Goal: Share content

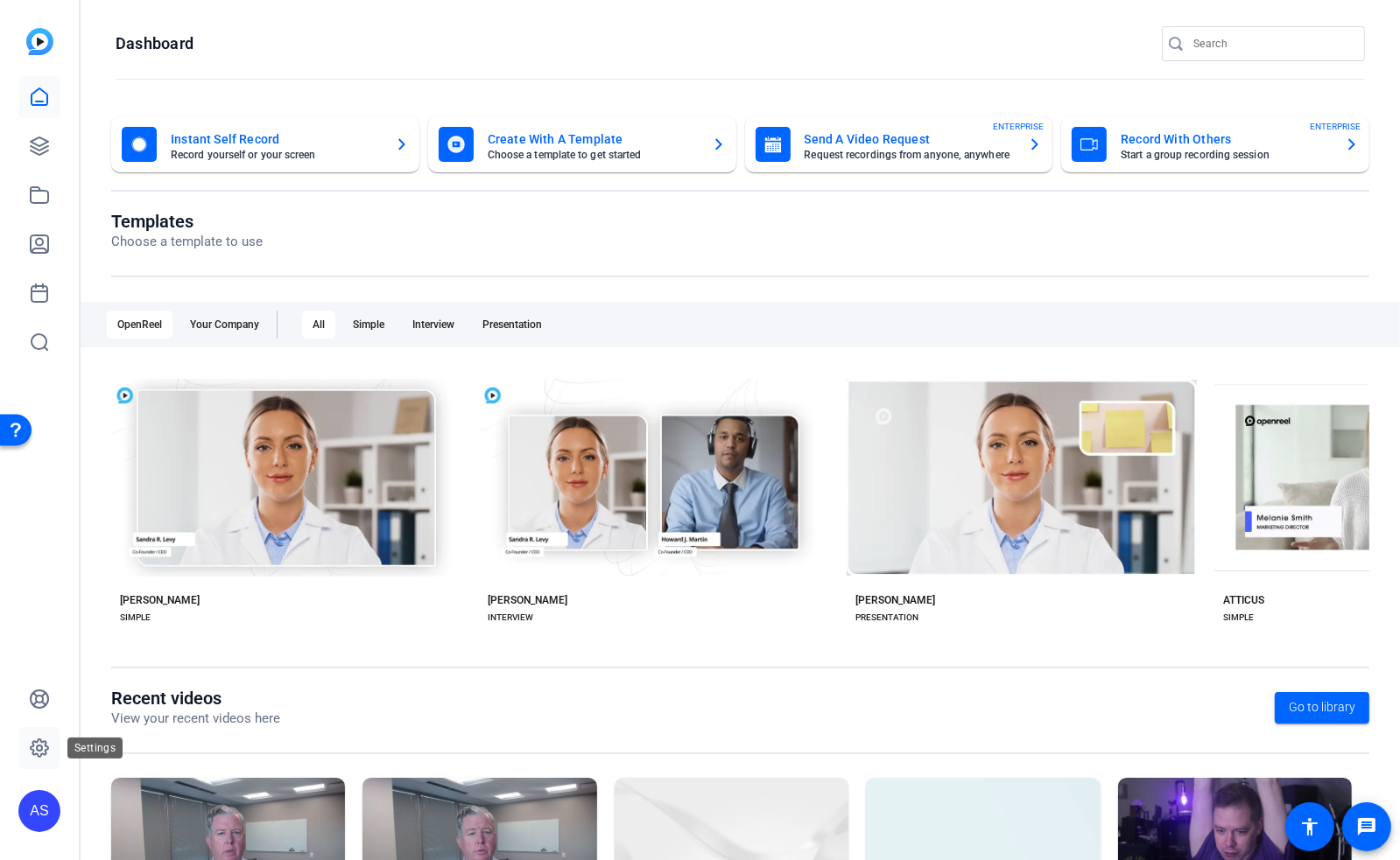
click at [31, 751] on icon at bounding box center [39, 748] width 21 height 21
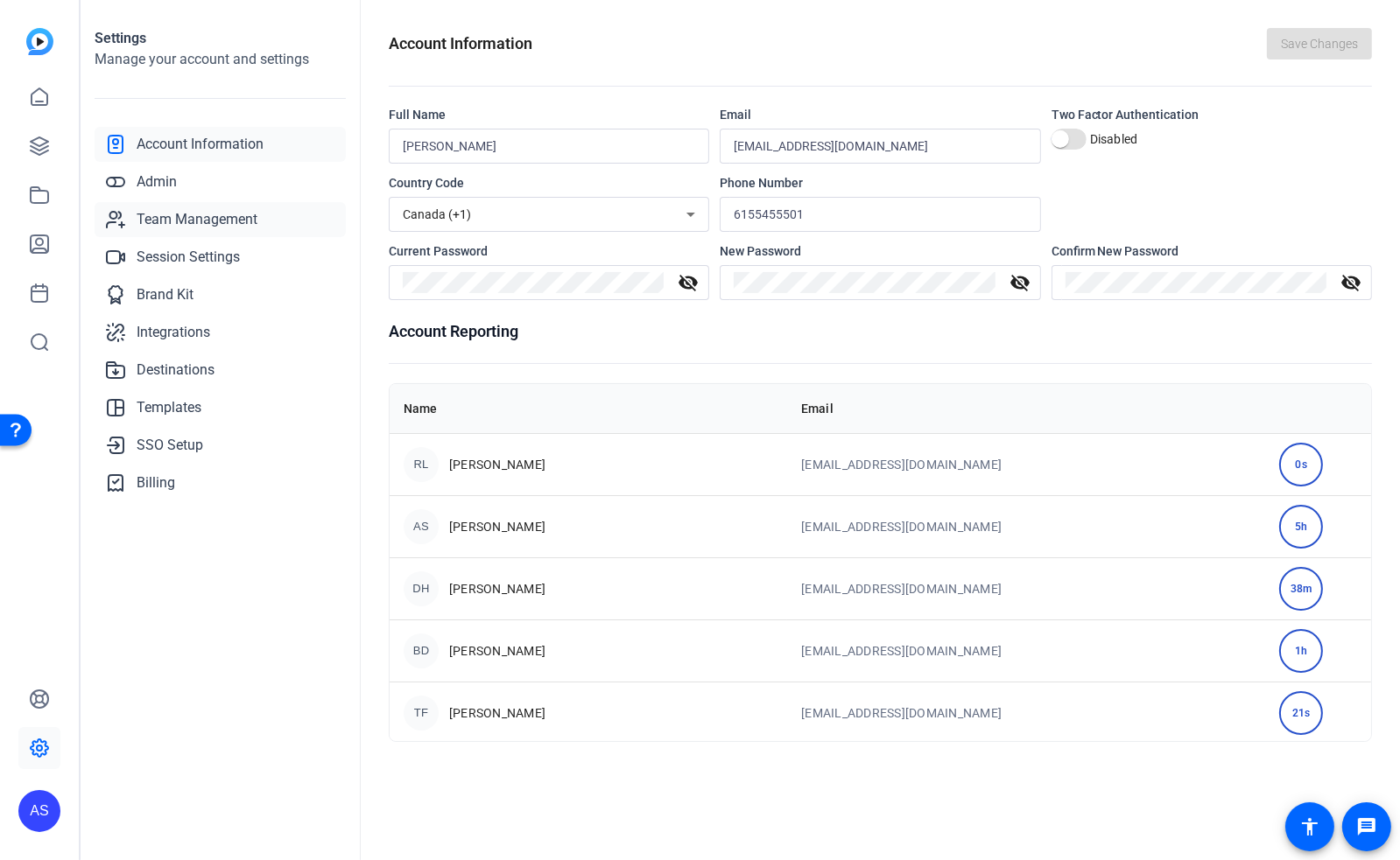
click at [196, 216] on span "Team Management" at bounding box center [196, 219] width 121 height 21
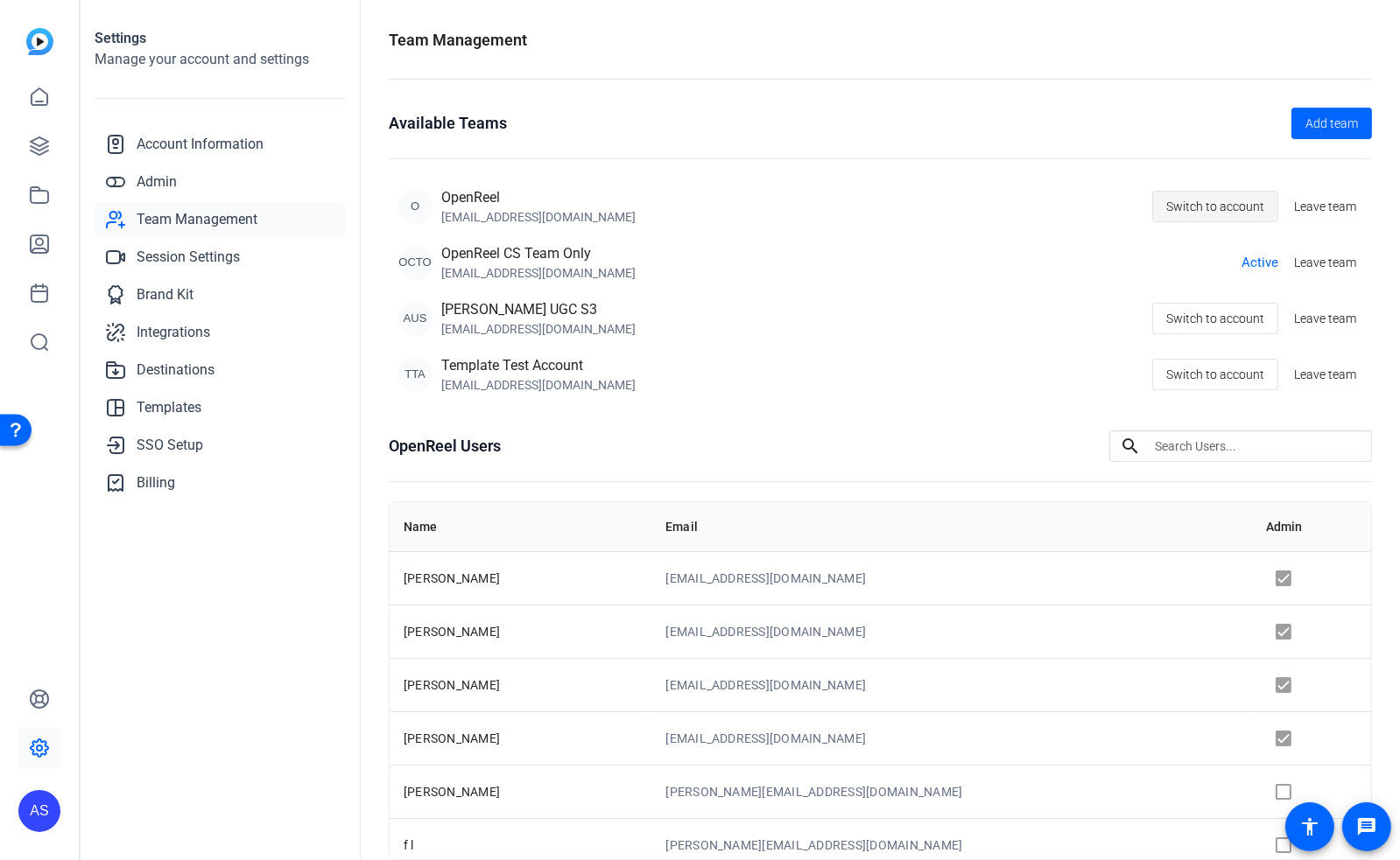
click at [1234, 200] on span "Switch to account" at bounding box center [1215, 206] width 98 height 33
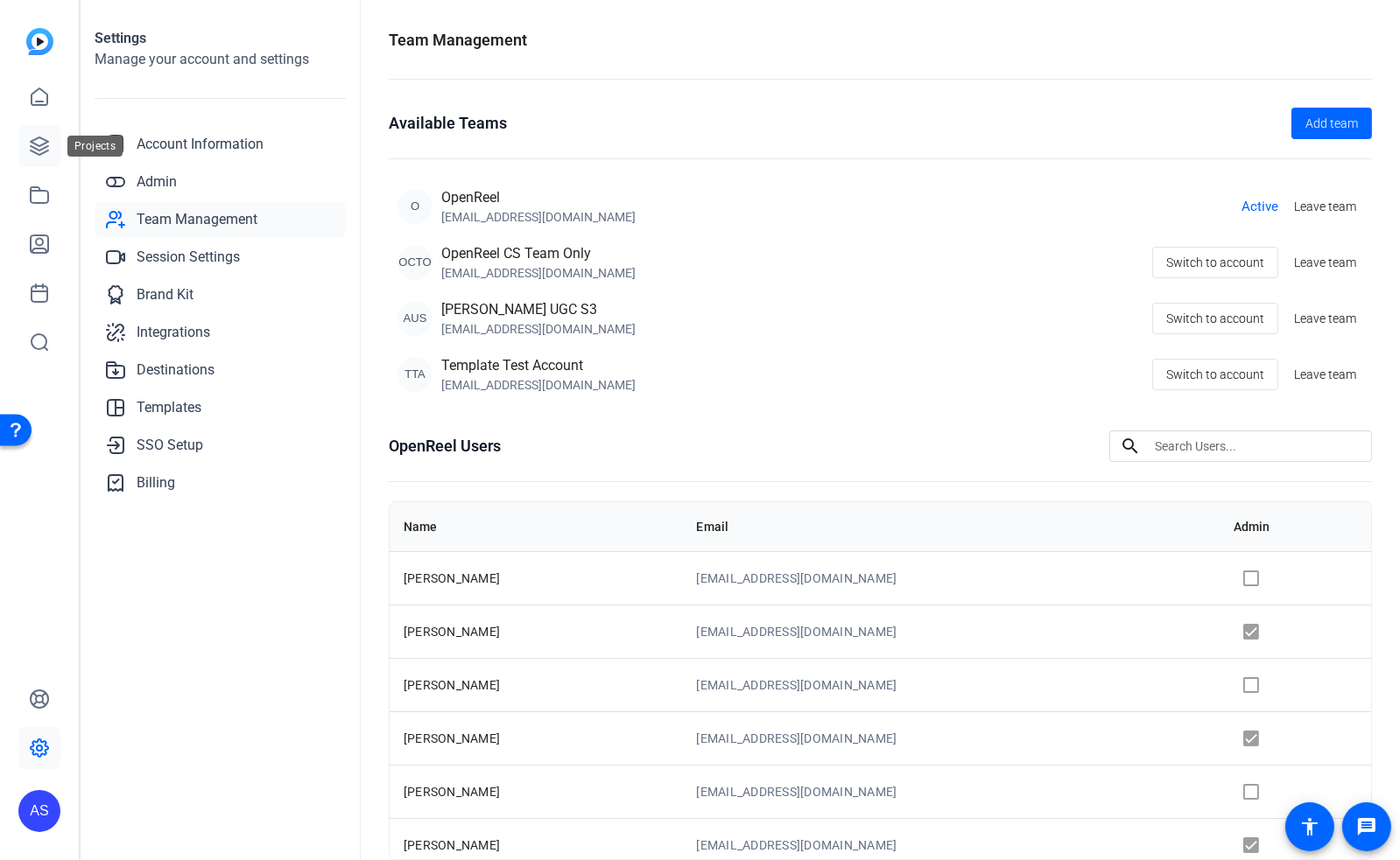
click at [45, 143] on icon at bounding box center [39, 146] width 17 height 17
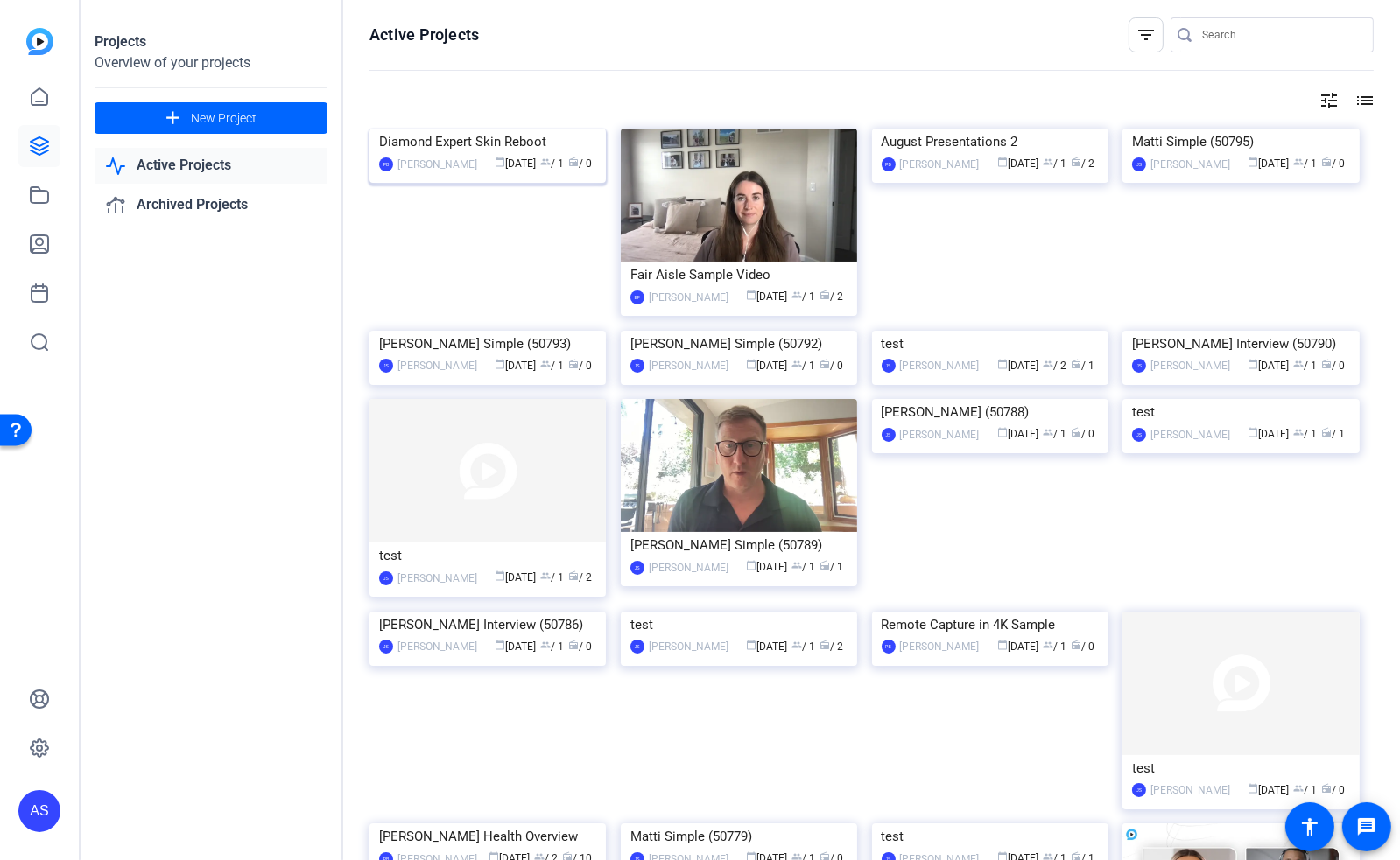
click at [458, 154] on div "Diamond Expert Skin Reboot" at bounding box center [487, 142] width 217 height 27
click at [979, 154] on div "August Presentations 2" at bounding box center [990, 142] width 217 height 27
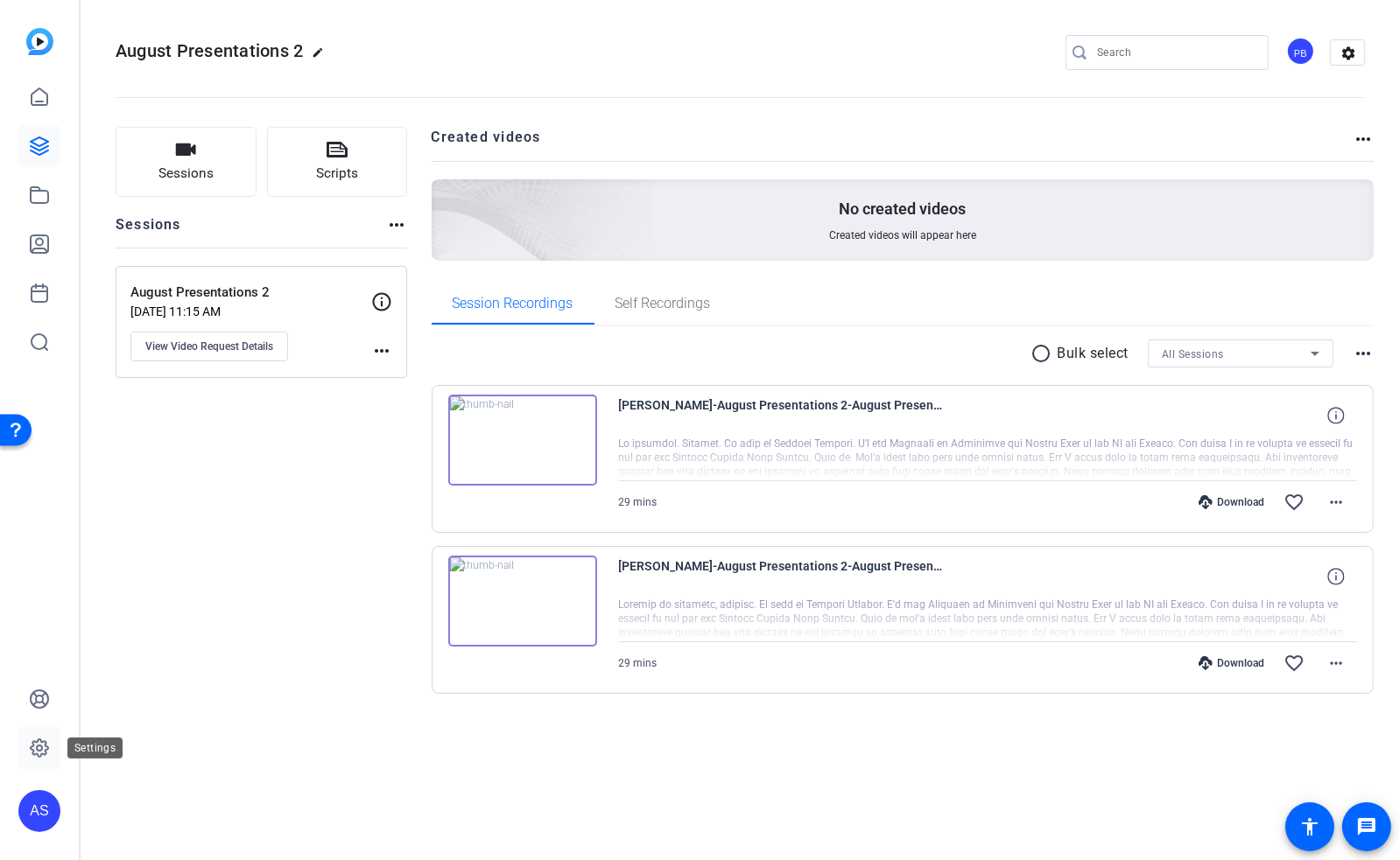
click at [35, 747] on icon at bounding box center [39, 748] width 21 height 21
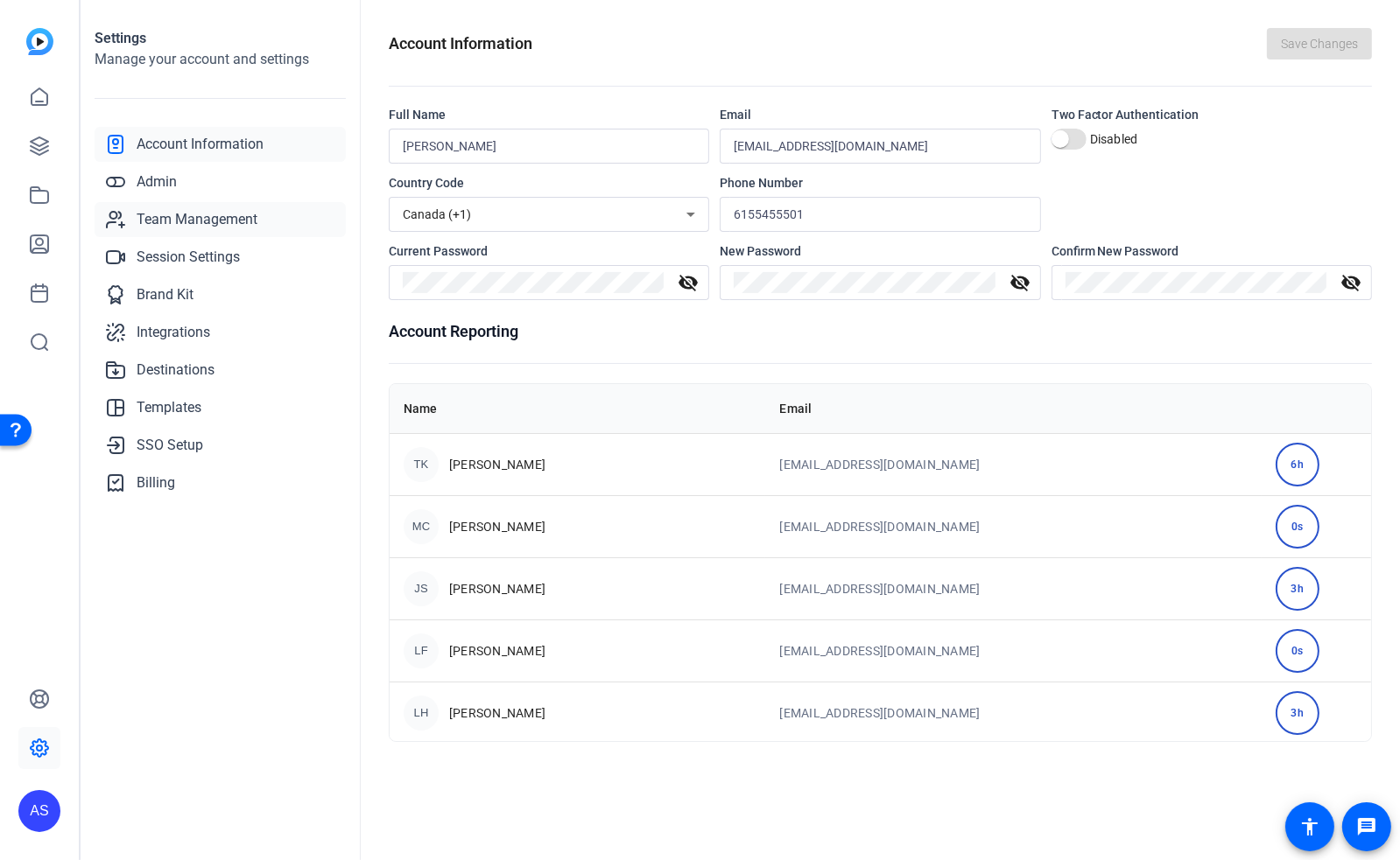
click at [199, 219] on span "Team Management" at bounding box center [196, 219] width 121 height 21
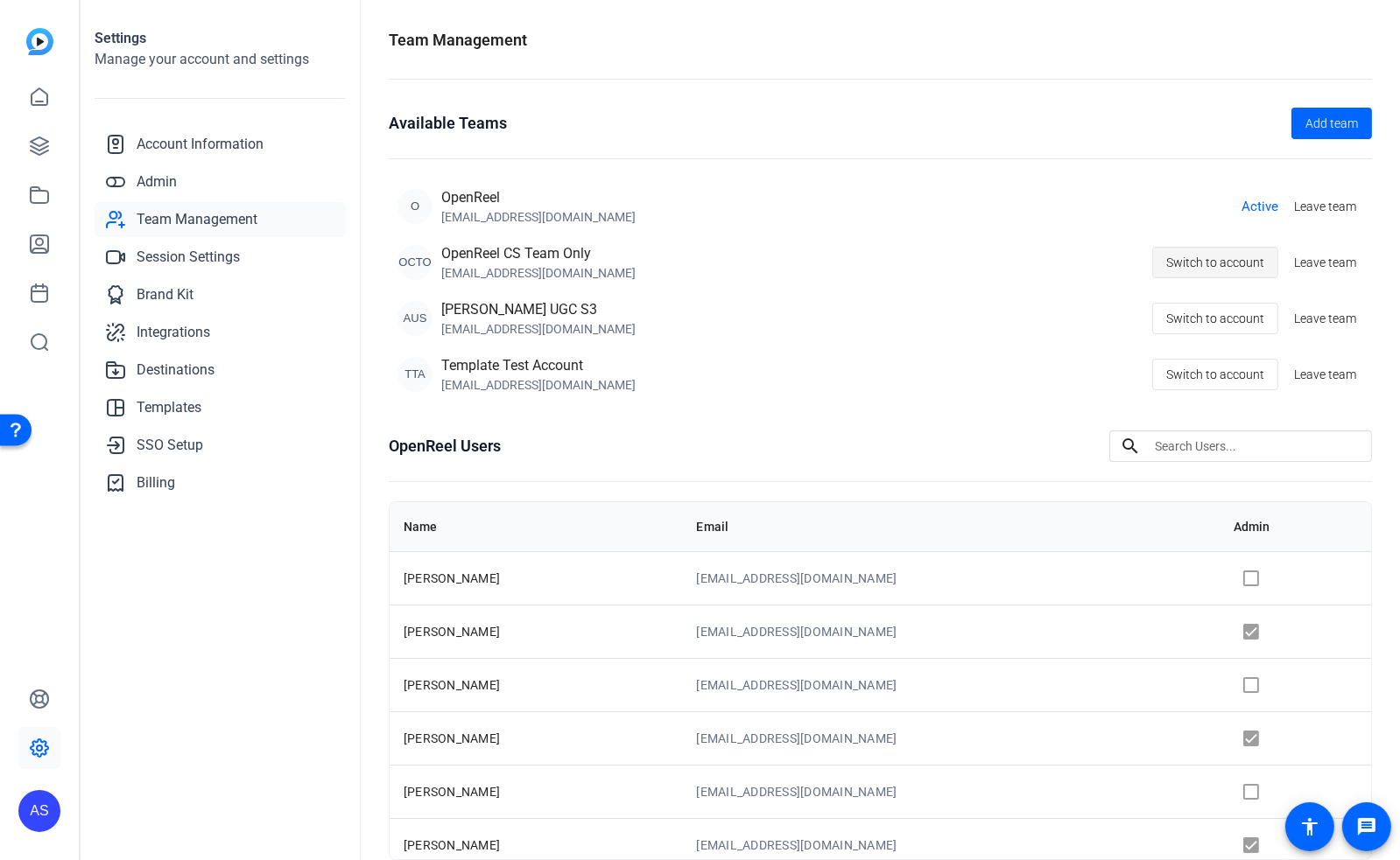
click at [1224, 269] on span "Switch to account" at bounding box center [1215, 262] width 98 height 33
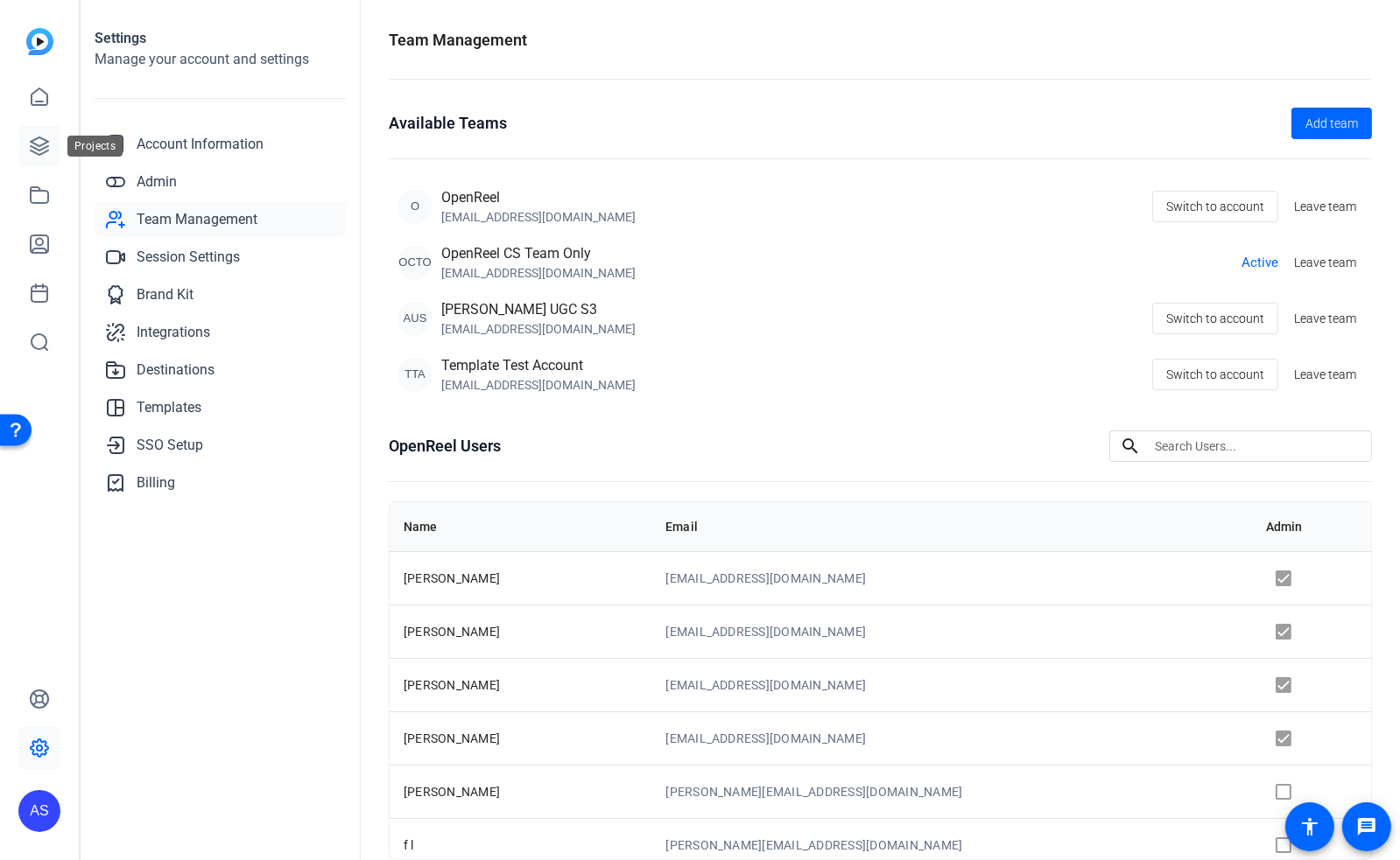
click at [43, 148] on icon at bounding box center [39, 146] width 17 height 17
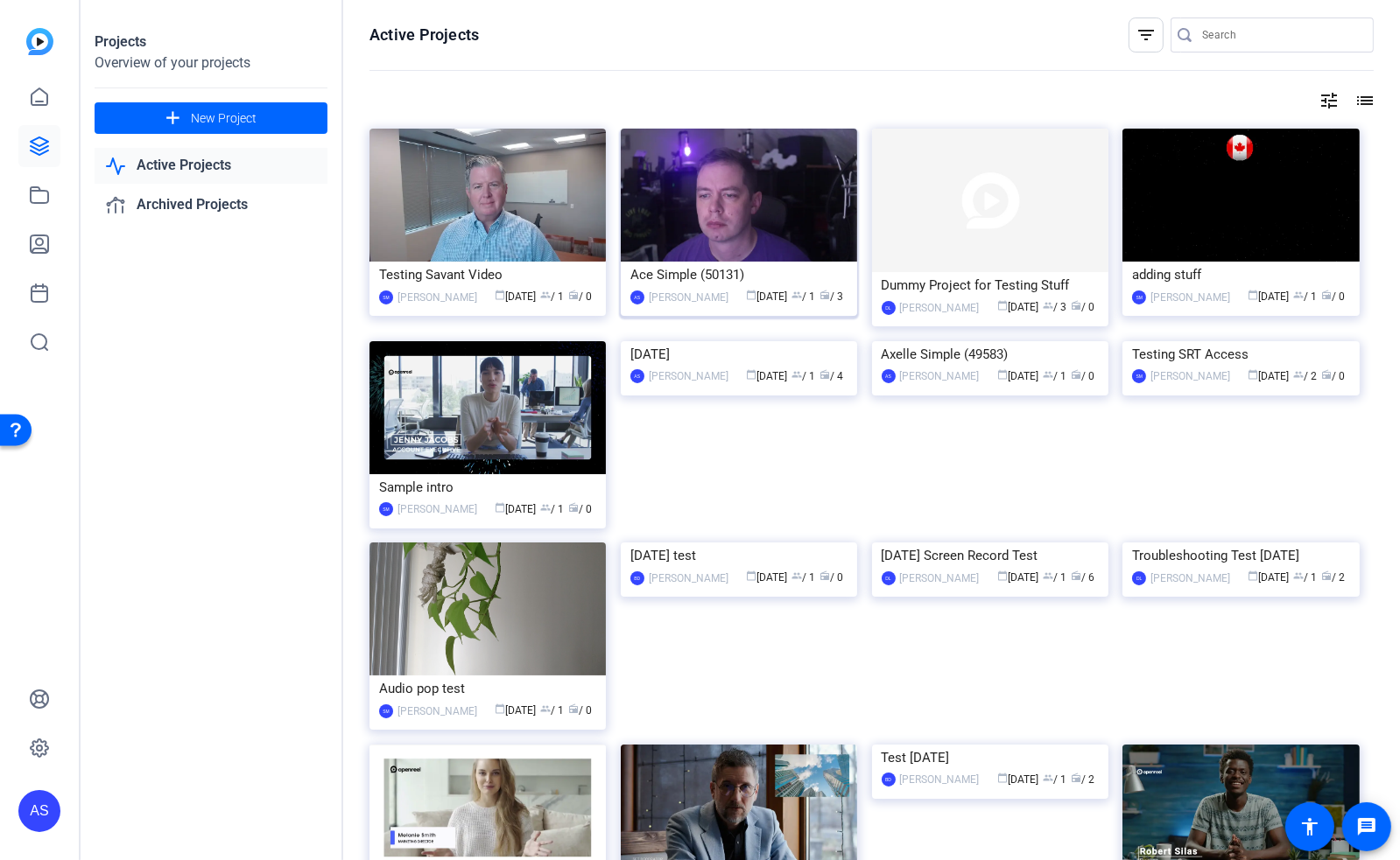
click at [678, 276] on div "Ace Simple (50131)" at bounding box center [739, 275] width 217 height 27
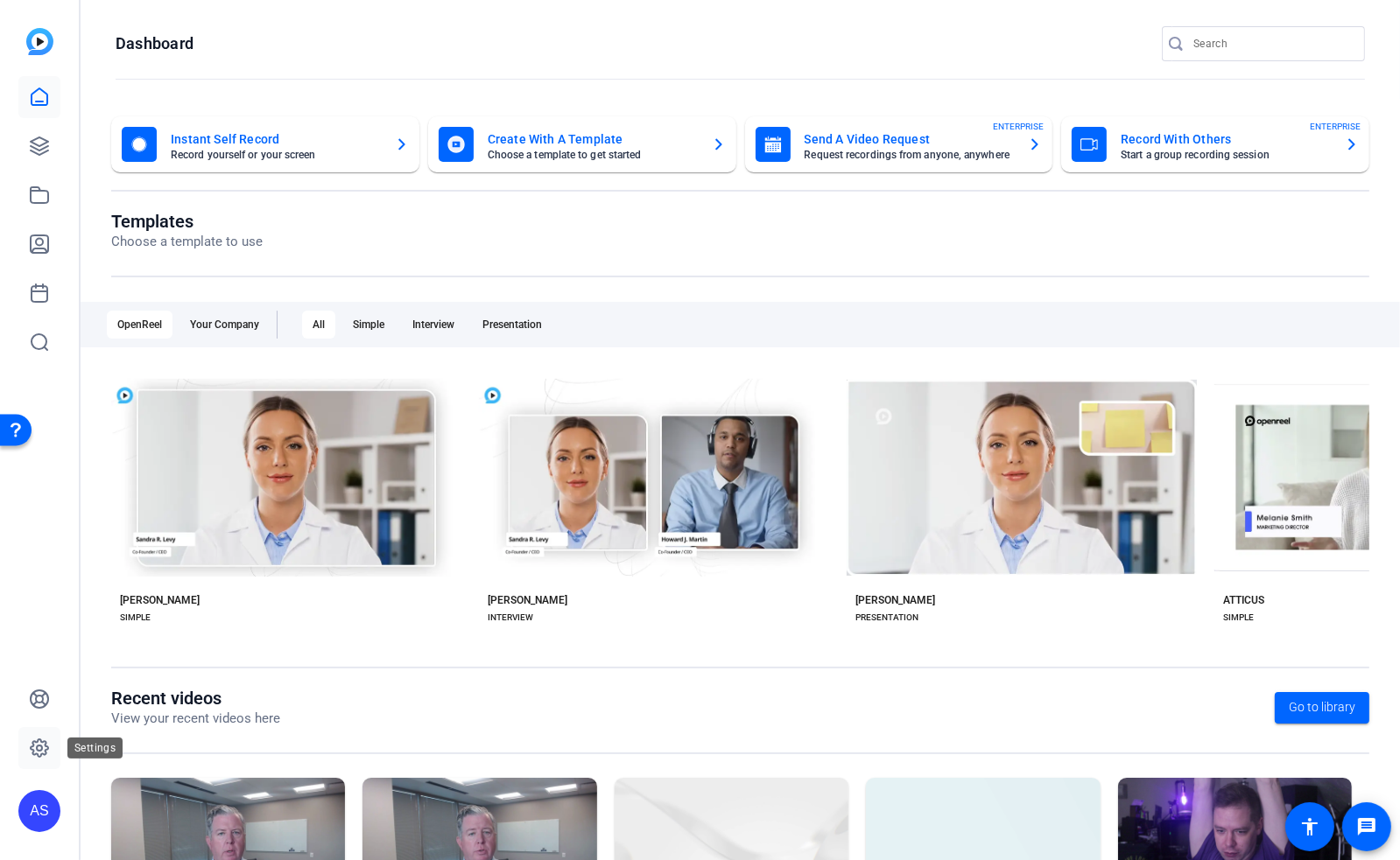
click at [37, 749] on icon at bounding box center [40, 748] width 6 height 6
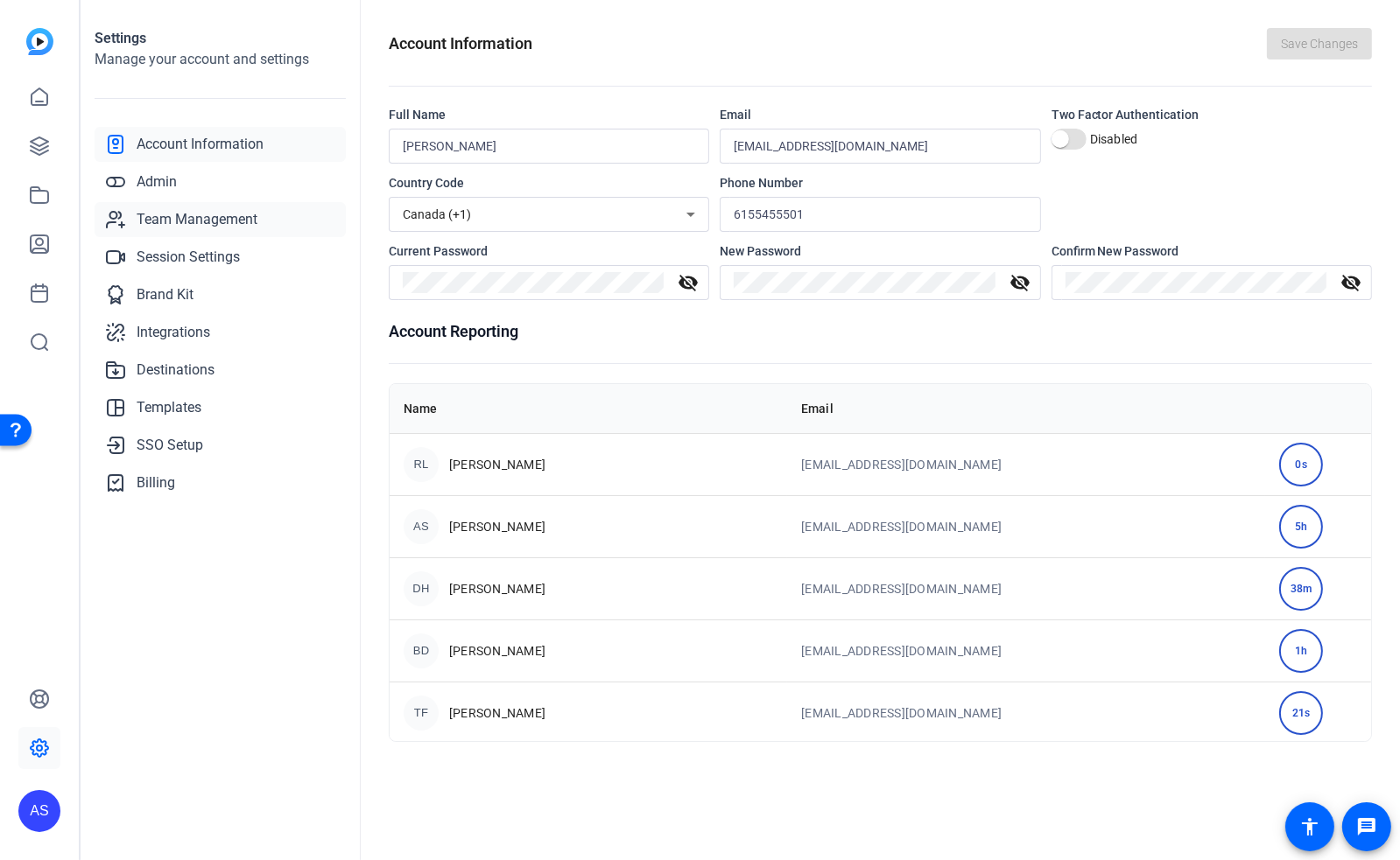
click at [170, 220] on span "Team Management" at bounding box center [196, 219] width 121 height 21
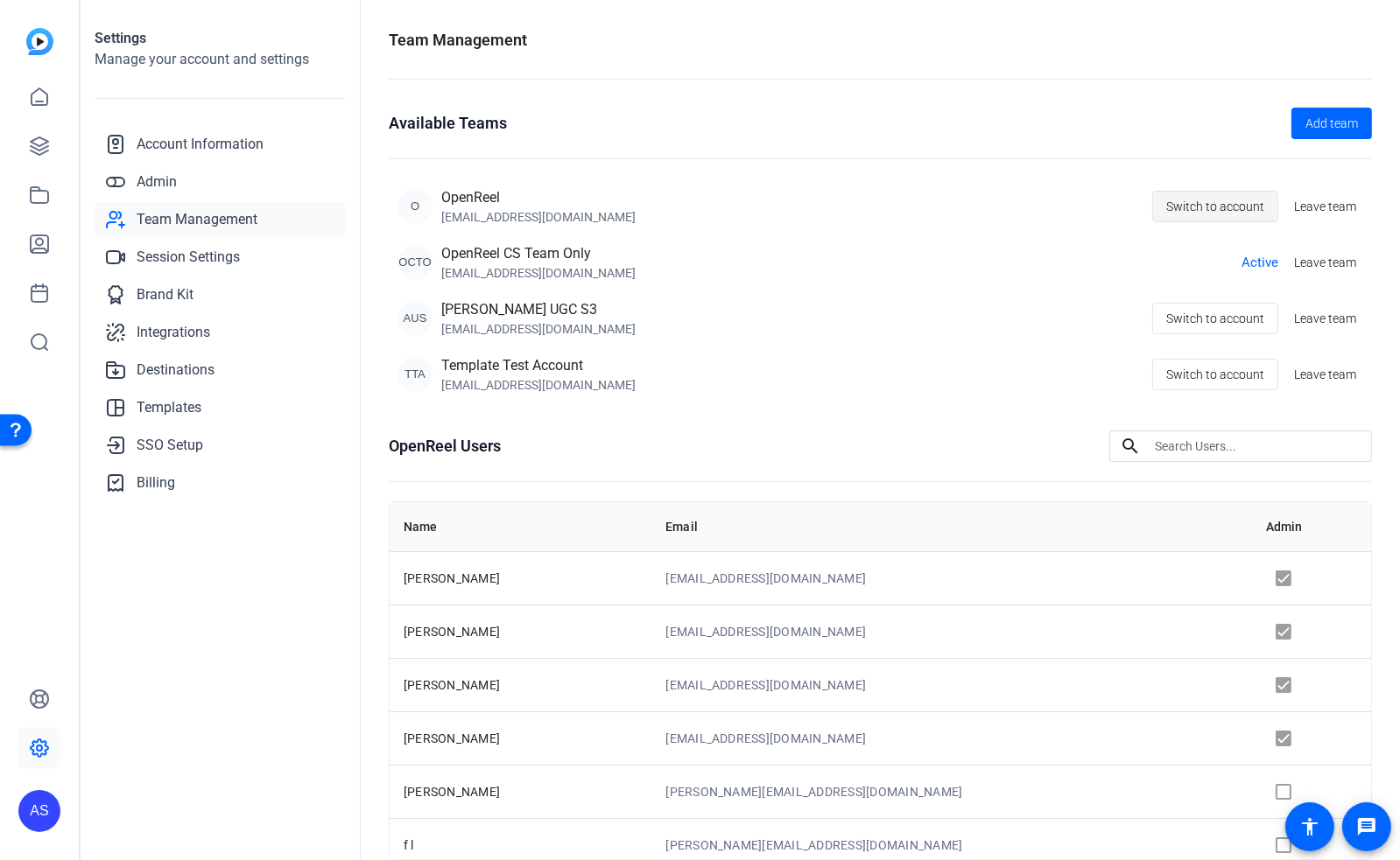
click at [1198, 201] on span "Switch to account" at bounding box center [1215, 206] width 98 height 33
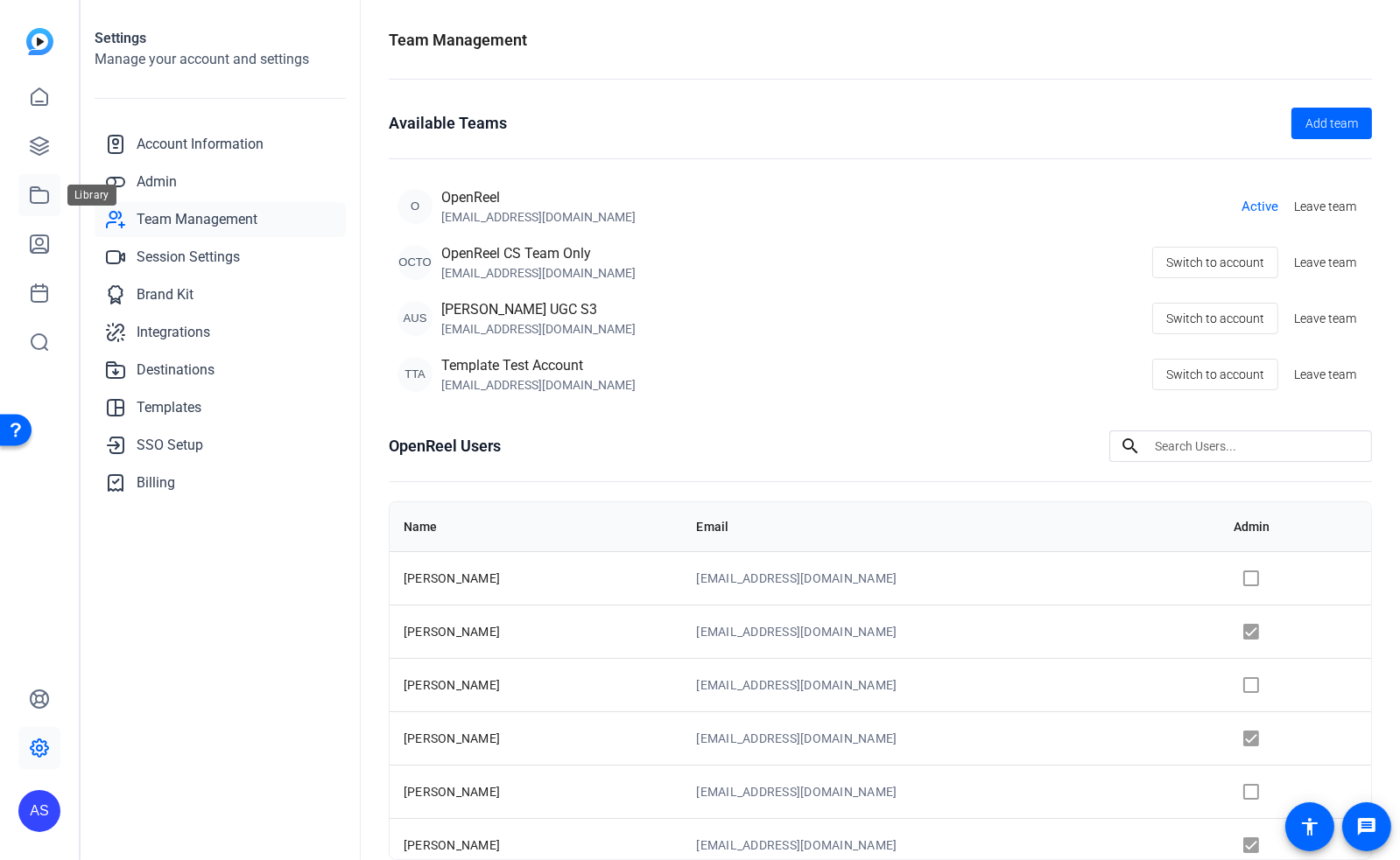
click at [35, 205] on icon at bounding box center [39, 195] width 21 height 21
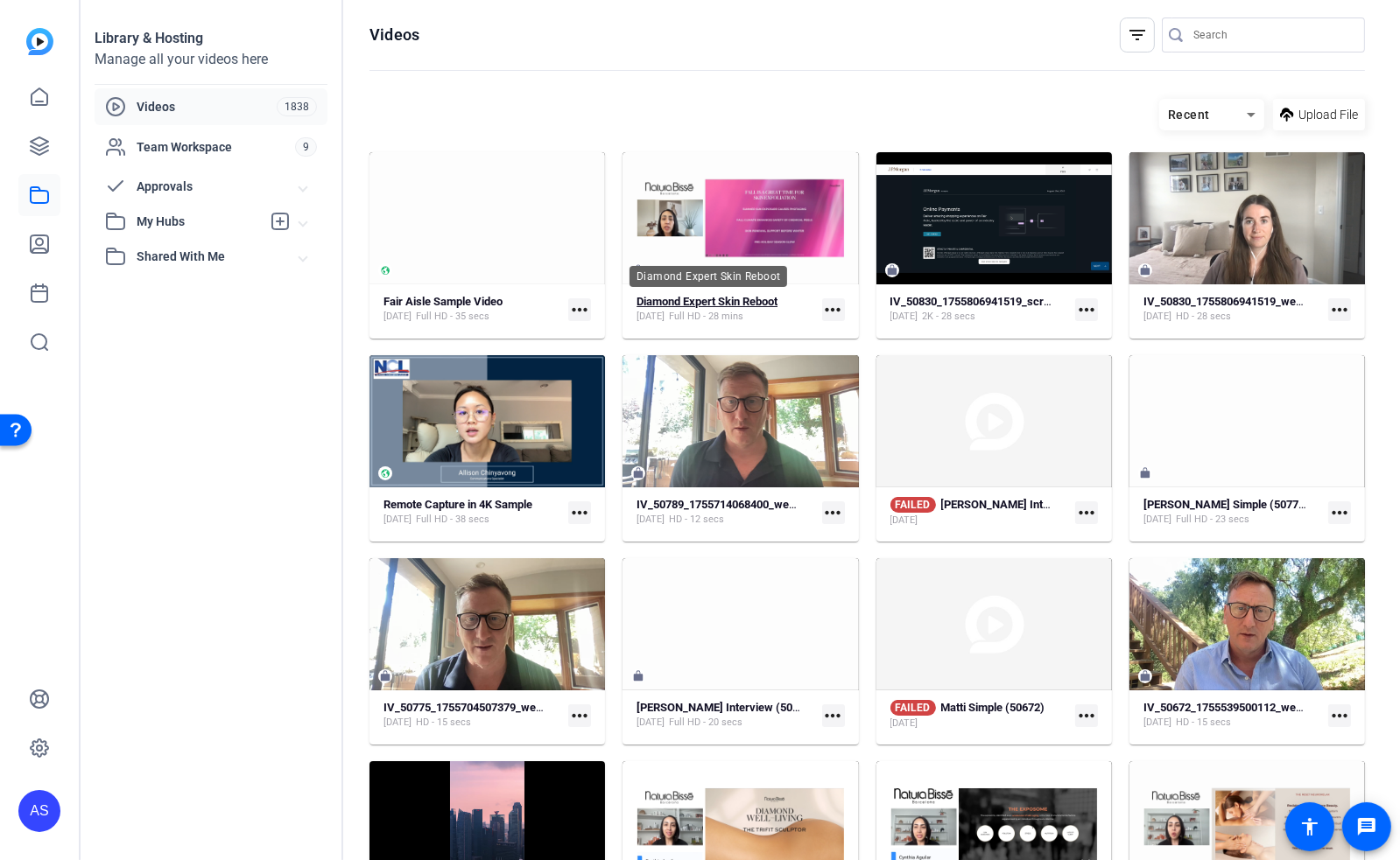
click at [712, 301] on strong "Diamond Expert Skin Reboot" at bounding box center [707, 301] width 141 height 13
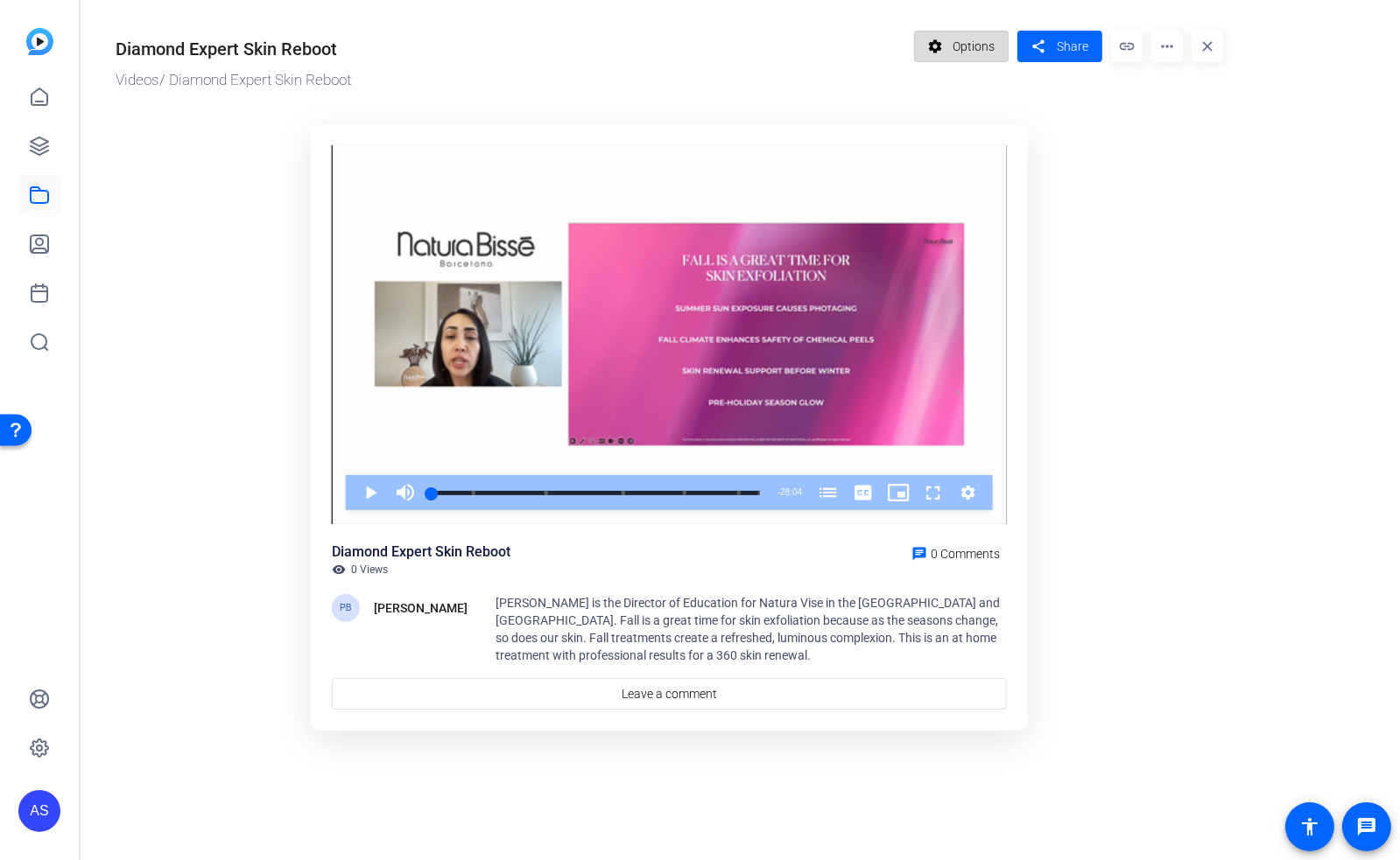
click at [977, 36] on span "Options" at bounding box center [974, 46] width 42 height 33
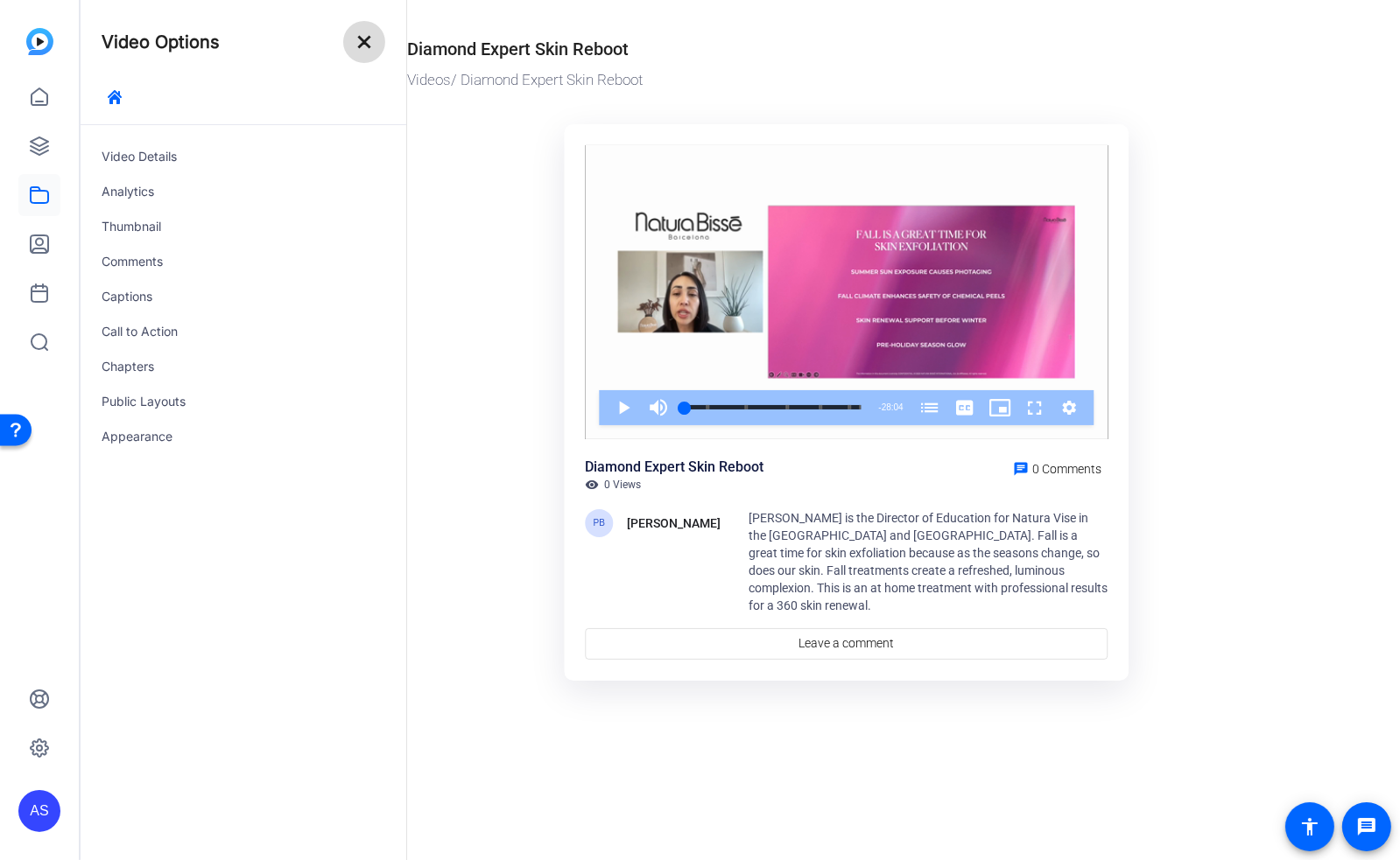
click at [362, 37] on mat-icon "close" at bounding box center [364, 42] width 21 height 21
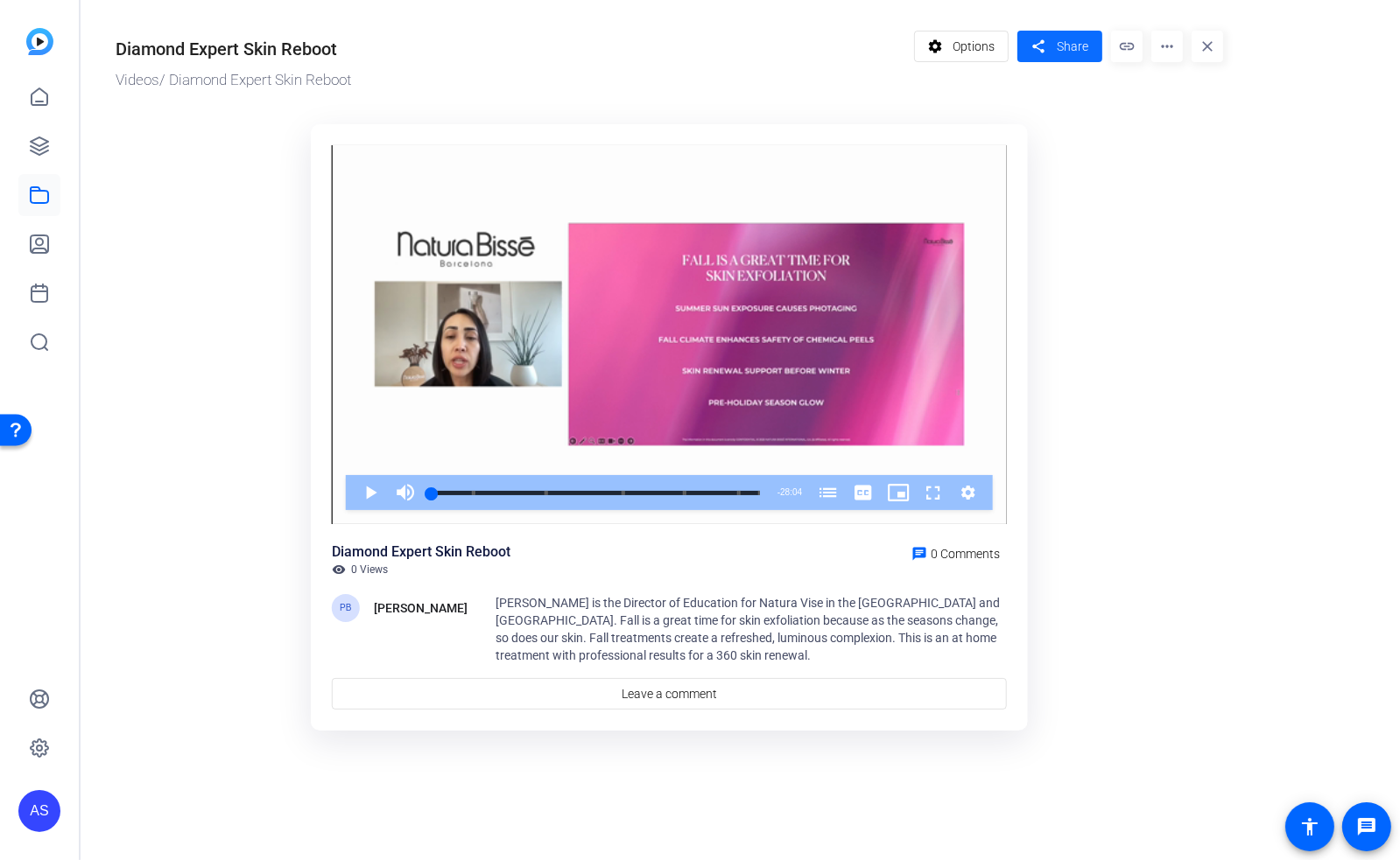
click at [1057, 49] on span "Share" at bounding box center [1072, 46] width 31 height 18
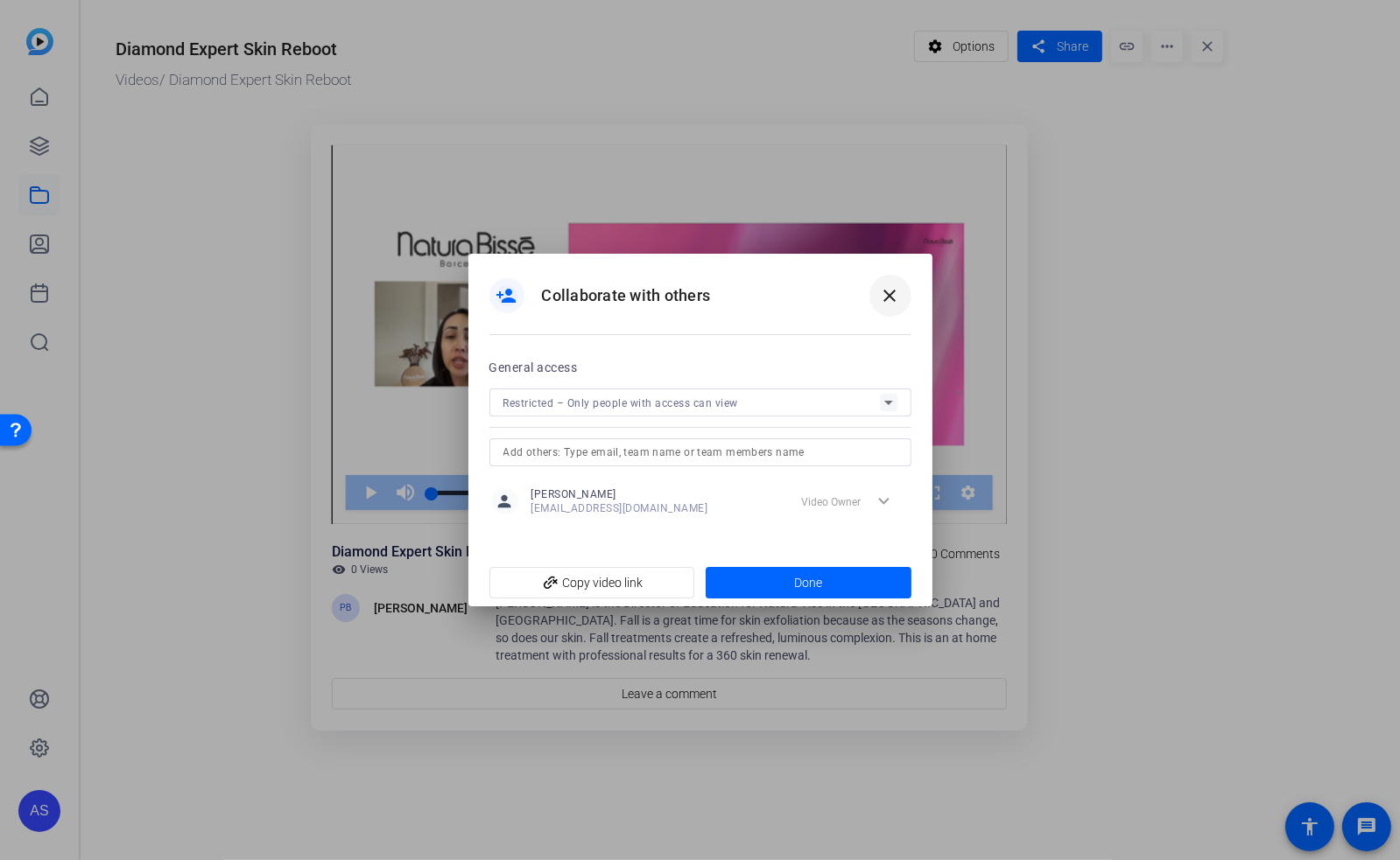
click at [889, 286] on mat-icon "close" at bounding box center [890, 296] width 21 height 21
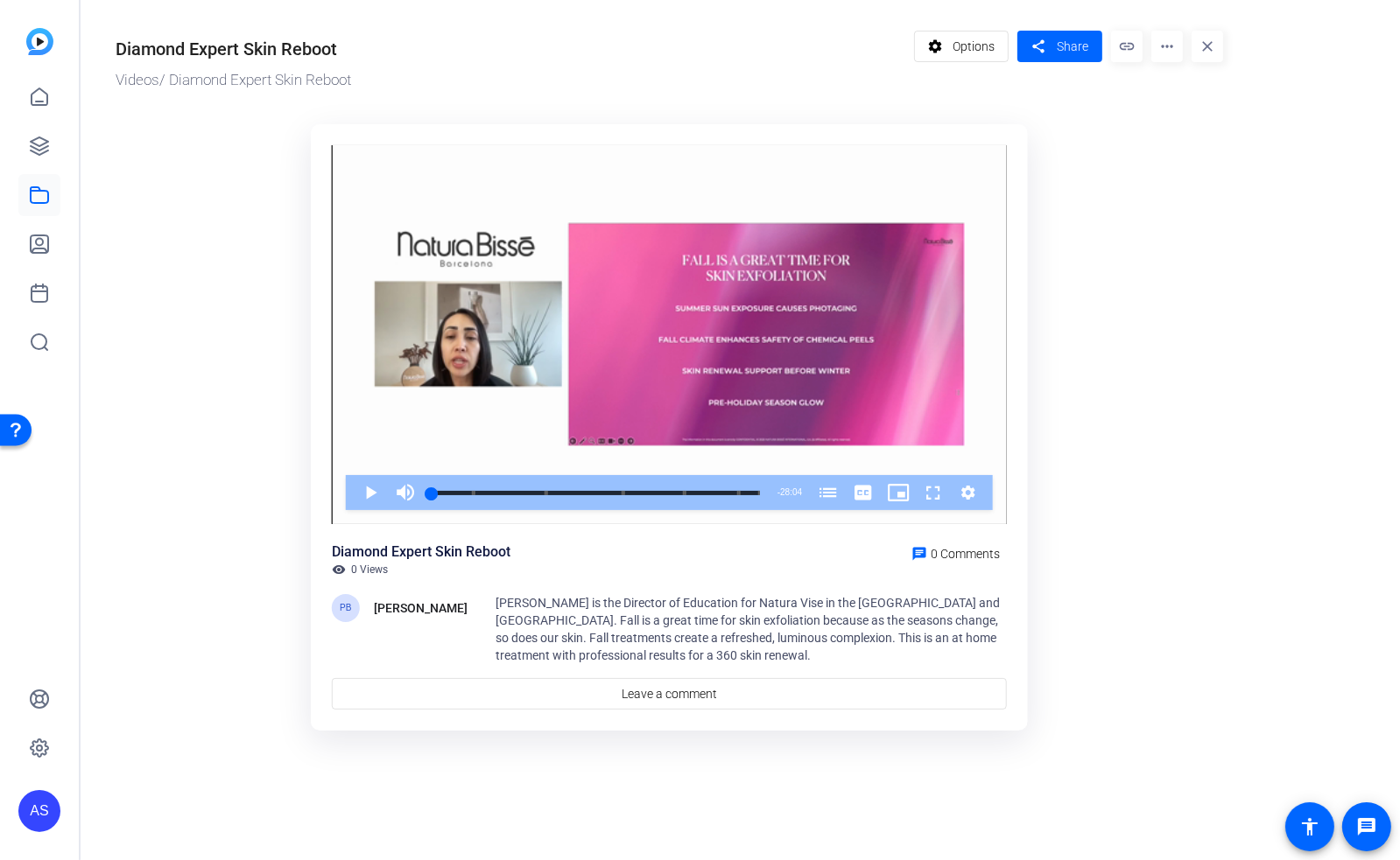
drag, startPoint x: 186, startPoint y: 446, endPoint x: 190, endPoint y: 420, distance: 26.3
click at [186, 445] on ktd-grid "Video Player is loading. Play Video Play Mute Current Time 0:00 / Duration 28:0…" at bounding box center [669, 428] width 1107 height 630
click at [42, 144] on icon at bounding box center [39, 146] width 21 height 21
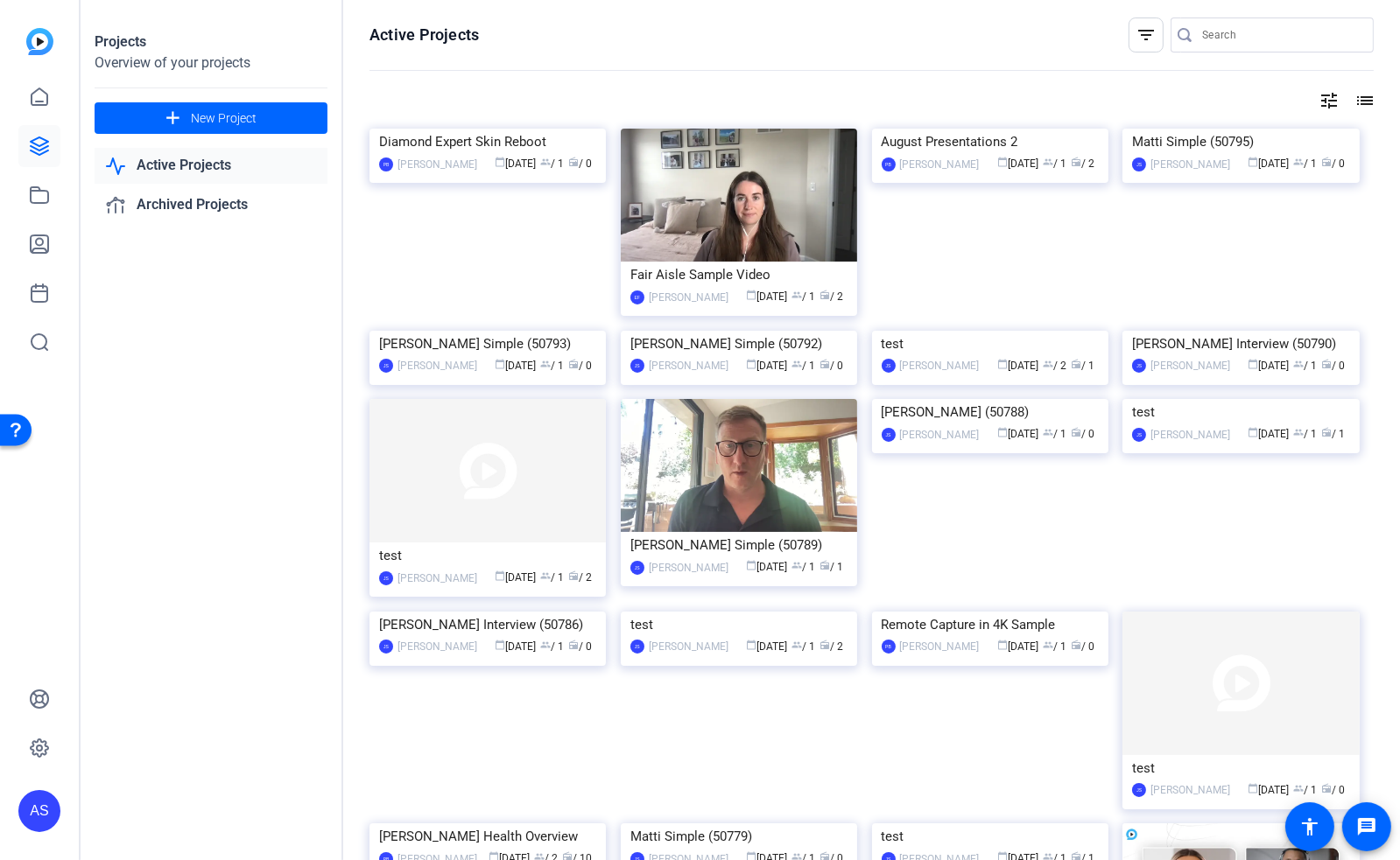
click at [1145, 29] on mat-icon "filter_list" at bounding box center [1145, 35] width 21 height 21
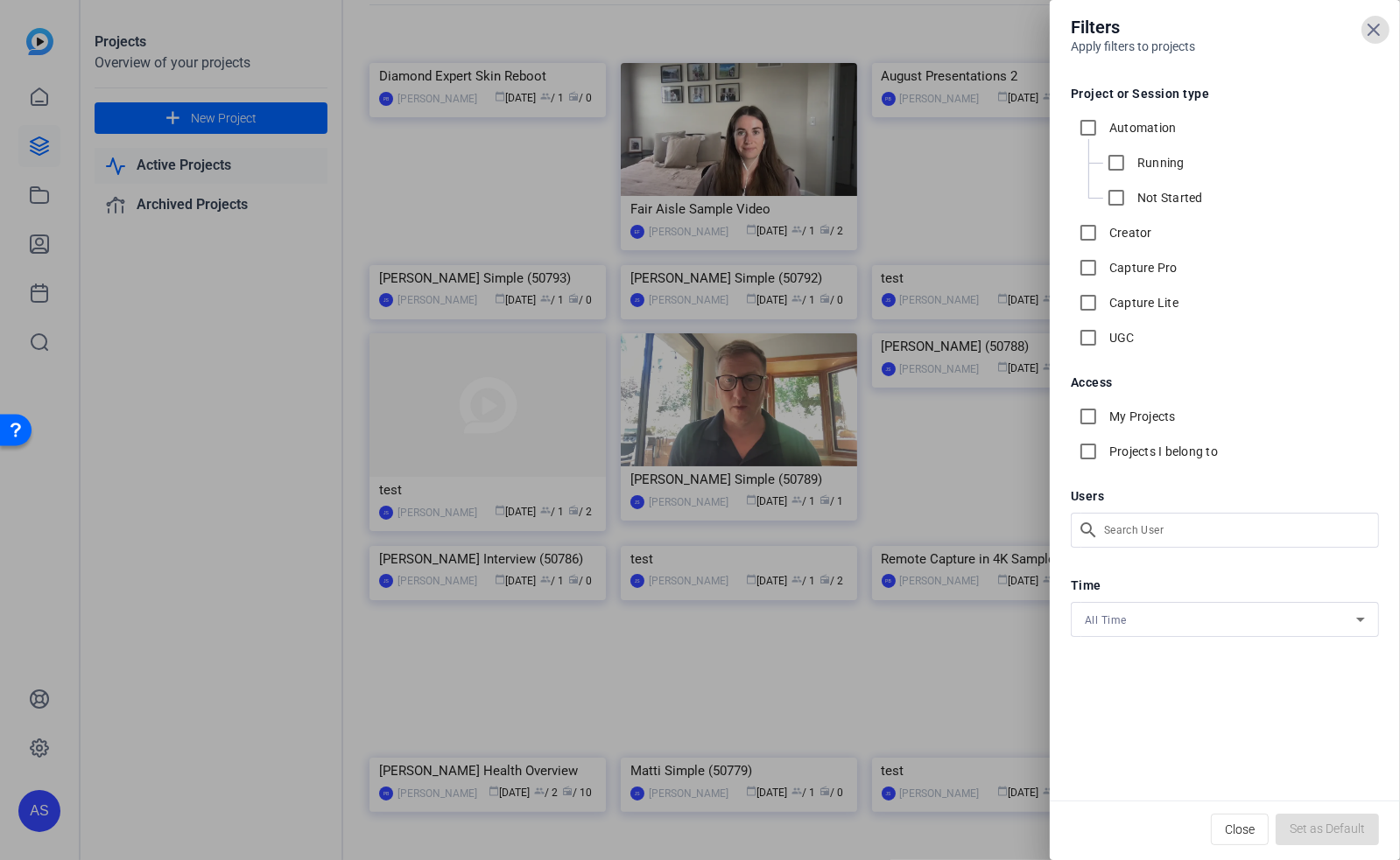
scroll to position [233, 0]
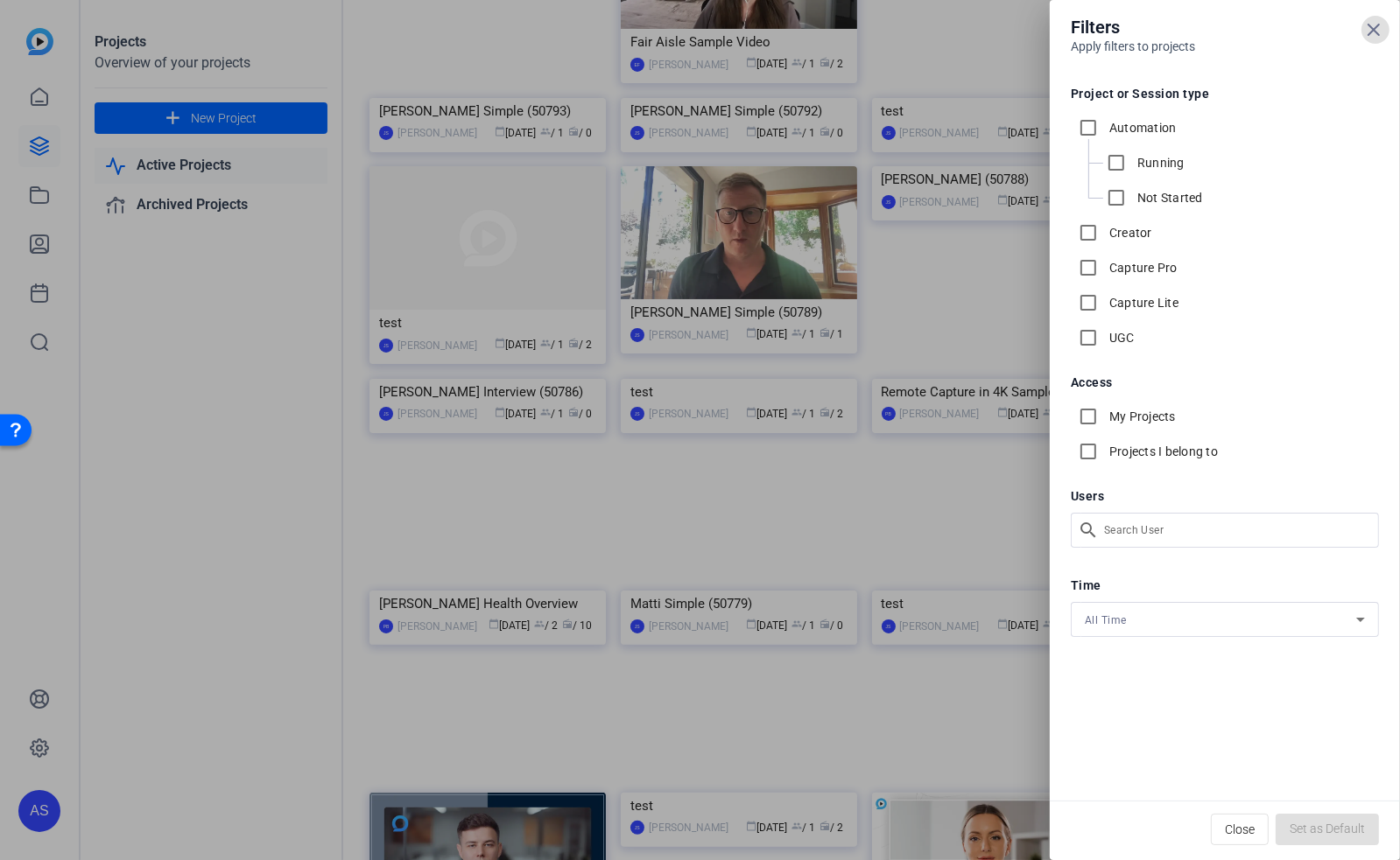
click at [1145, 529] on div "Filters Apply filters to projects Project or Session type Automation Running No…" at bounding box center [700, 430] width 1400 height 860
type input "pet"
click at [1352, 584] on input "checkbox" at bounding box center [1353, 583] width 28 height 28
checkbox input "true"
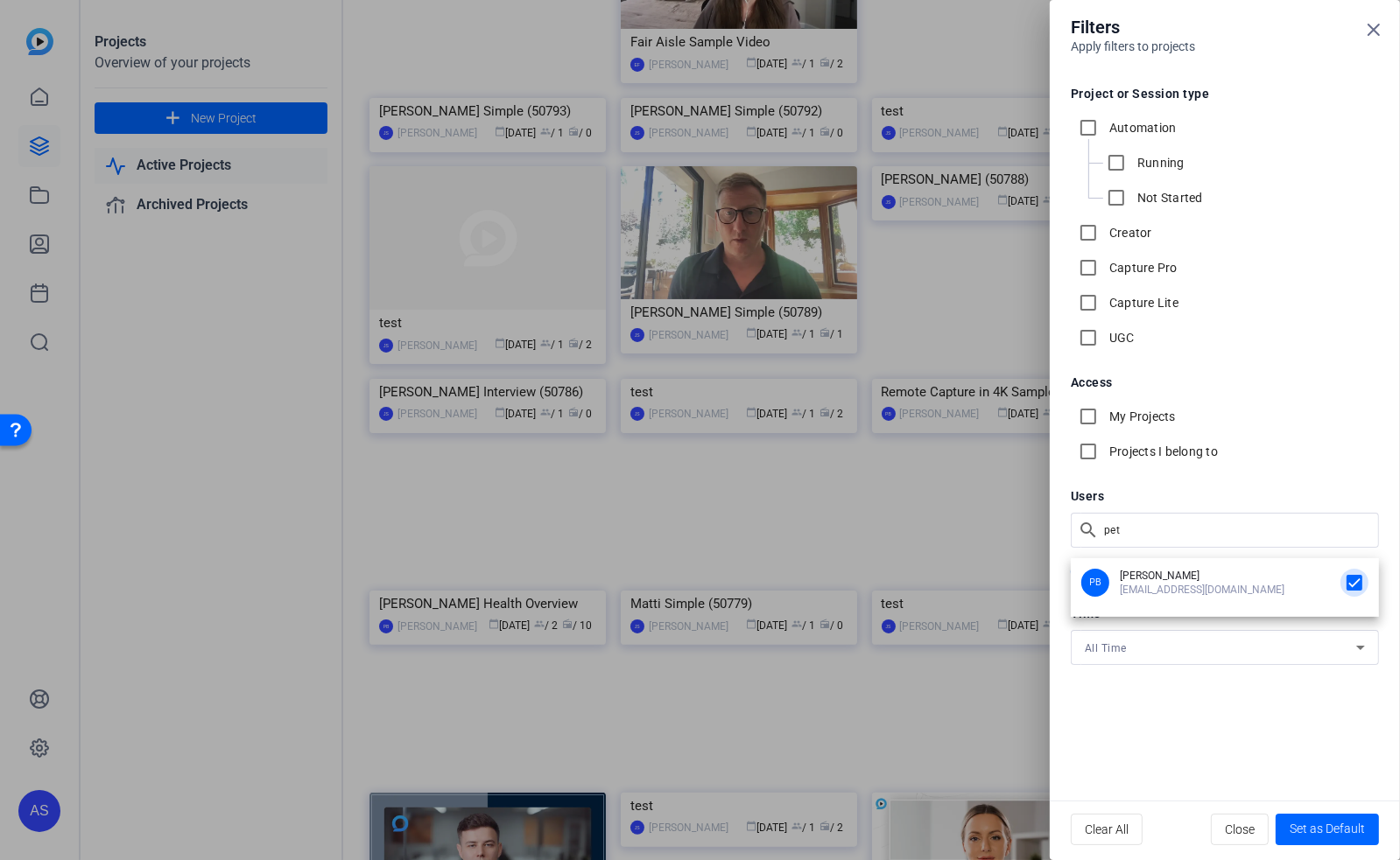
scroll to position [0, 0]
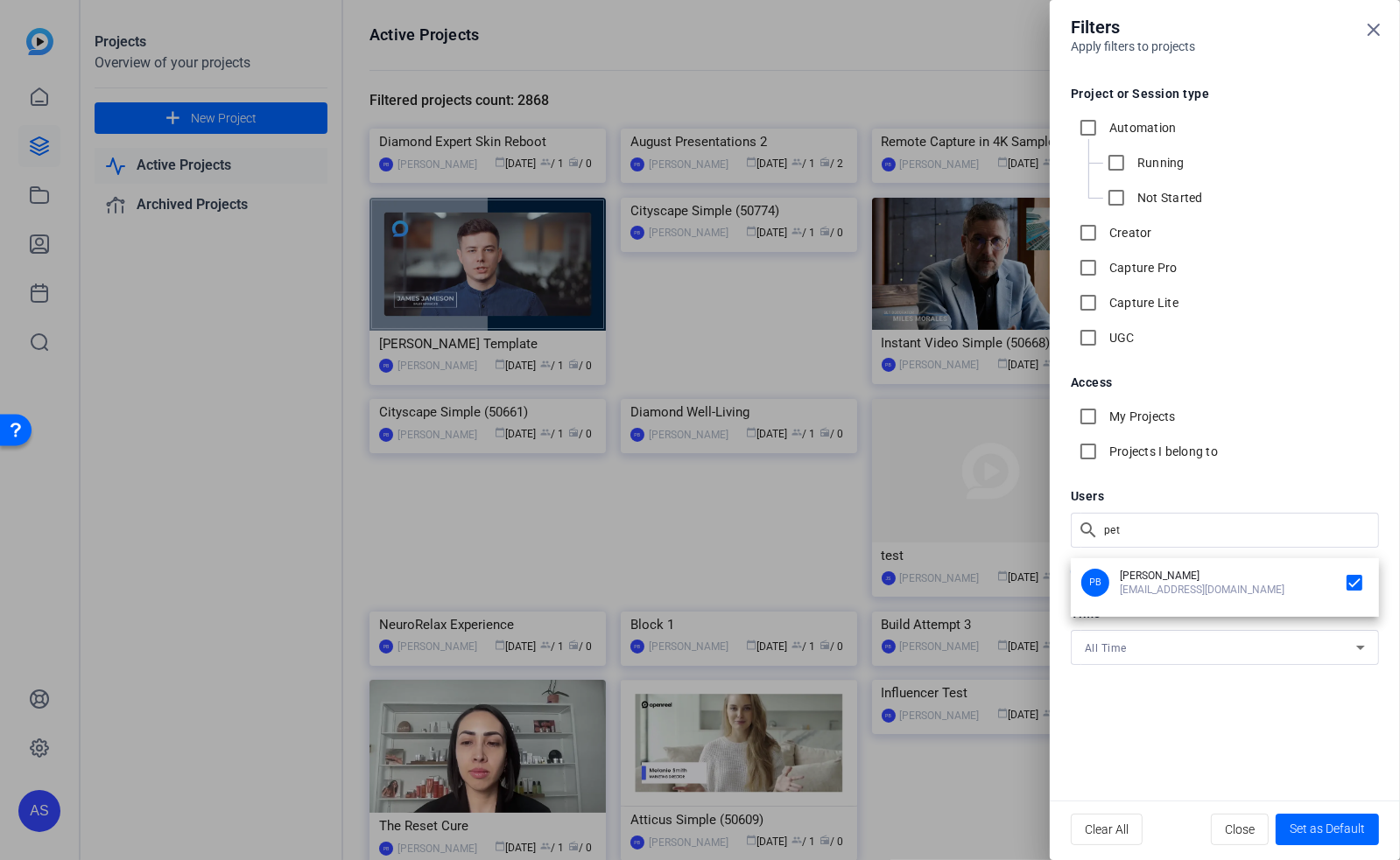
click at [1378, 25] on div at bounding box center [700, 430] width 1400 height 860
click at [1369, 29] on icon at bounding box center [1373, 30] width 21 height 21
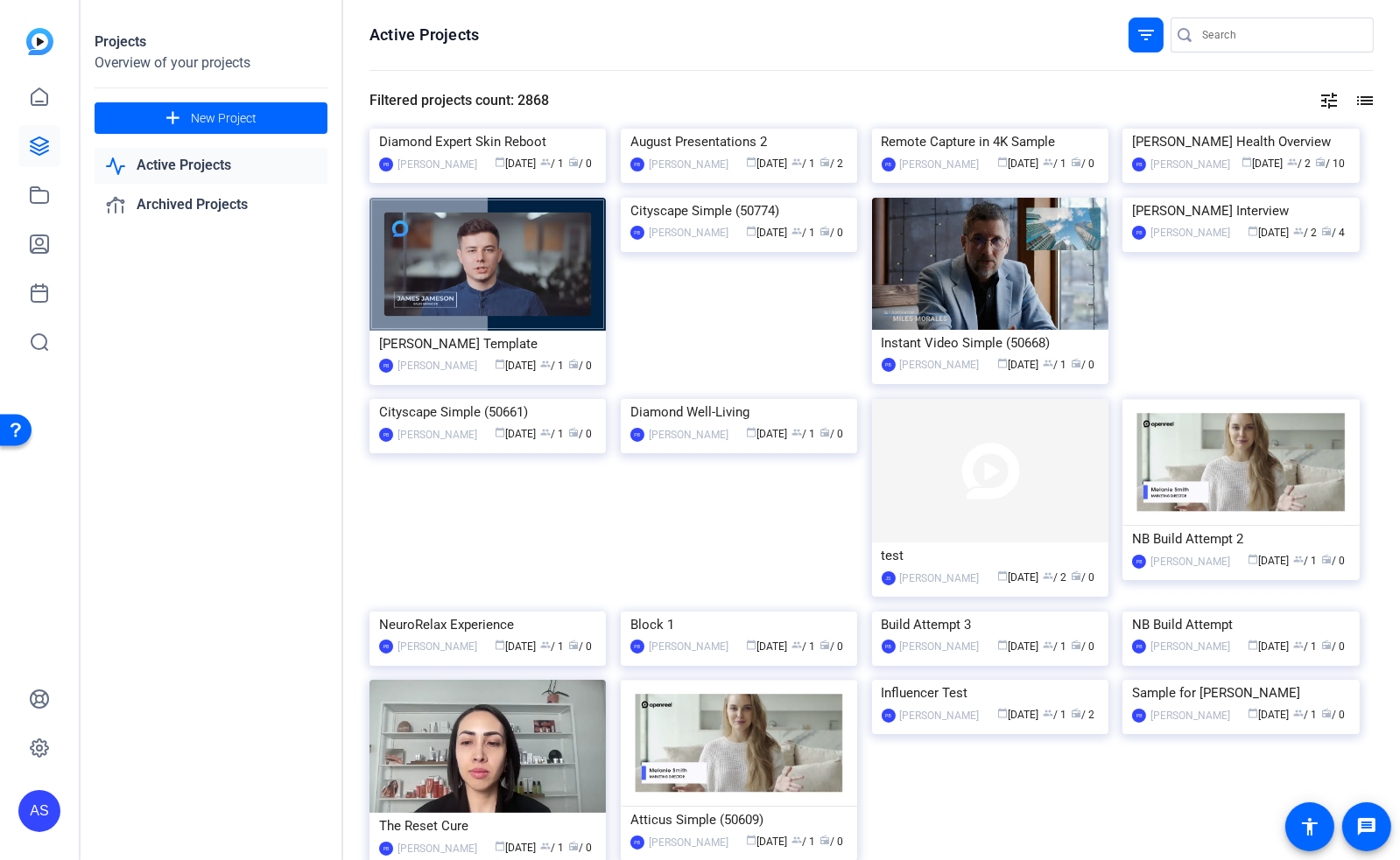
click at [1142, 44] on mat-icon "filter_list" at bounding box center [1145, 35] width 21 height 21
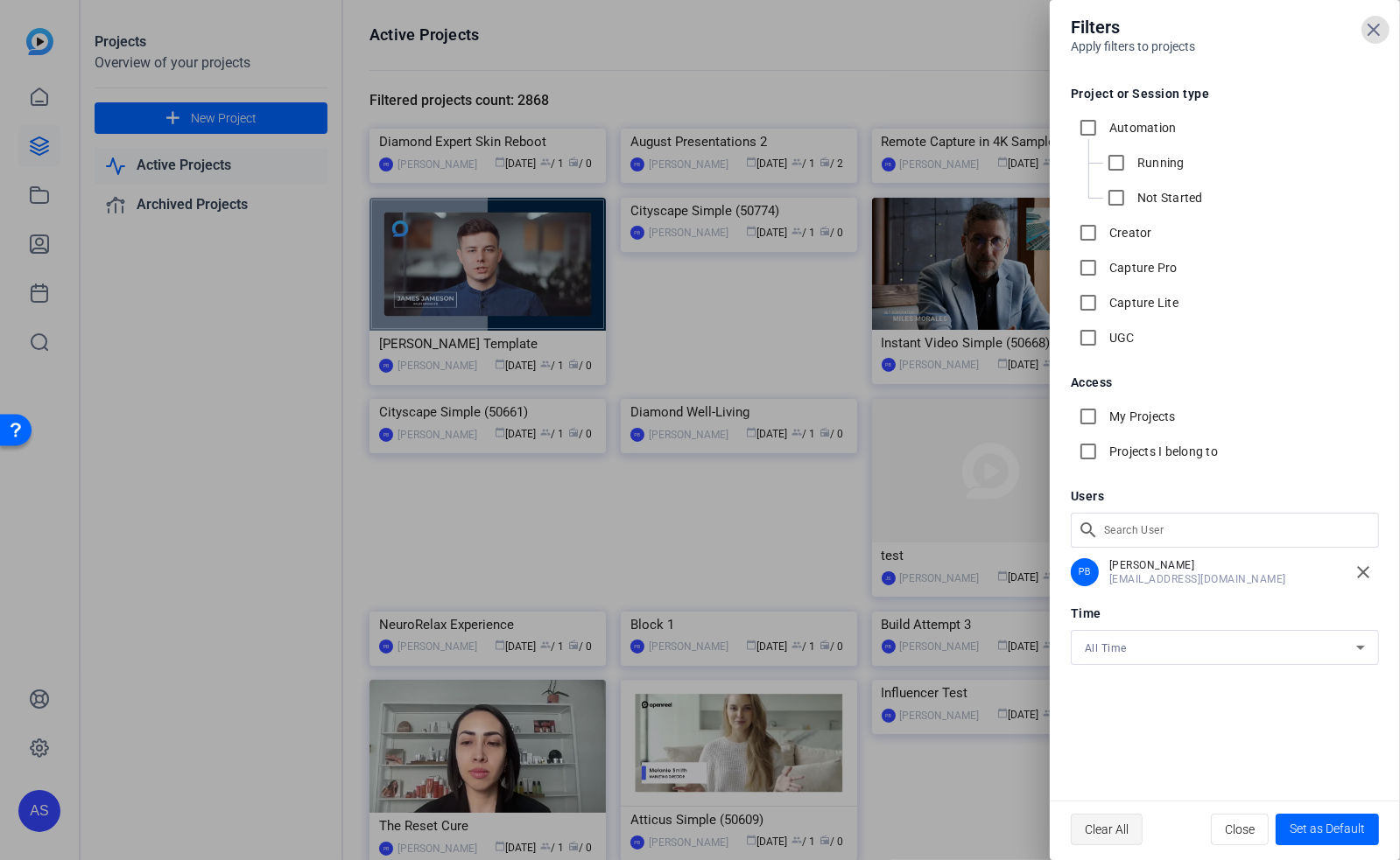
click at [1116, 837] on span "Clear All" at bounding box center [1106, 829] width 44 height 33
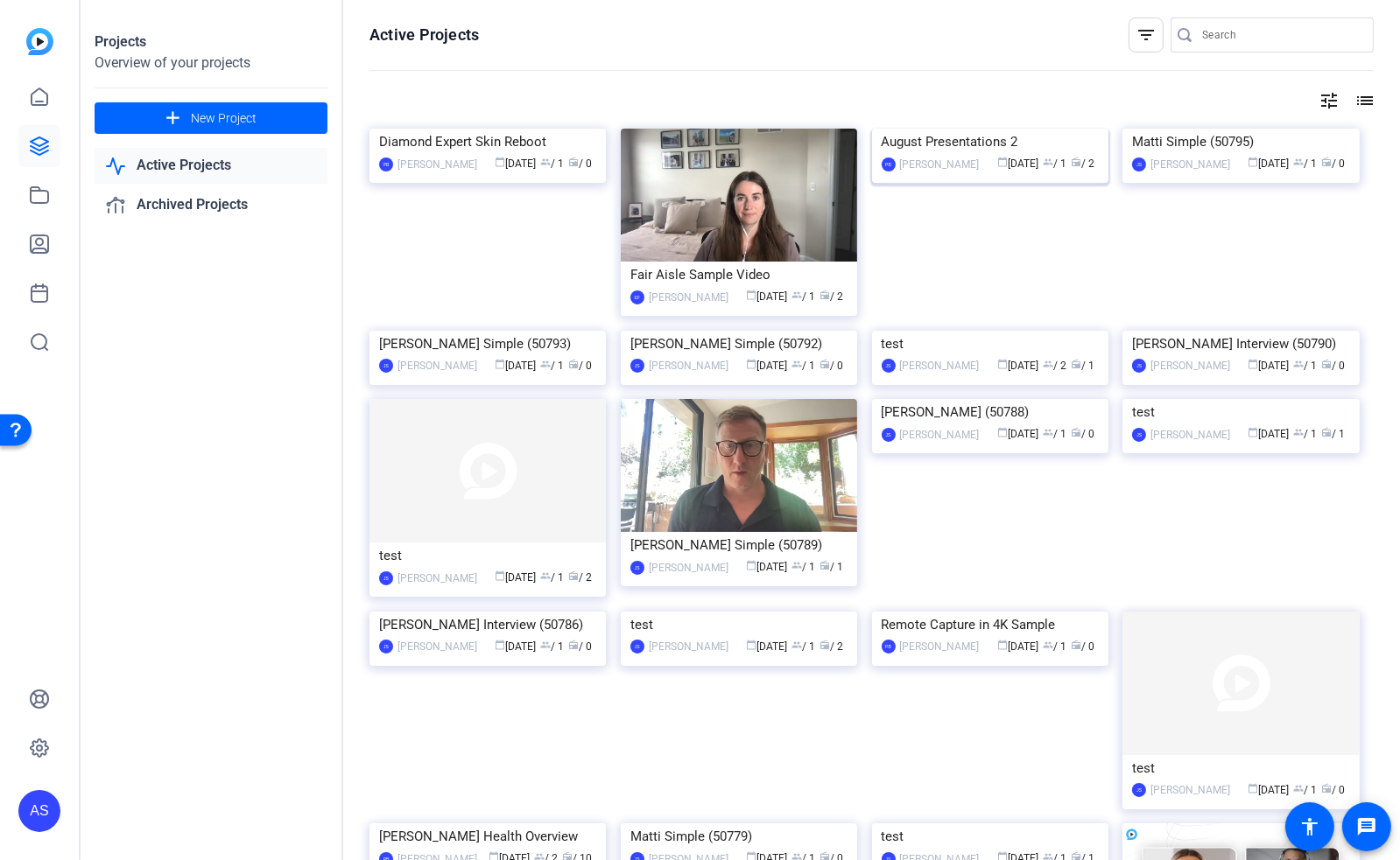
click at [925, 154] on div "August Presentations 2" at bounding box center [990, 142] width 217 height 27
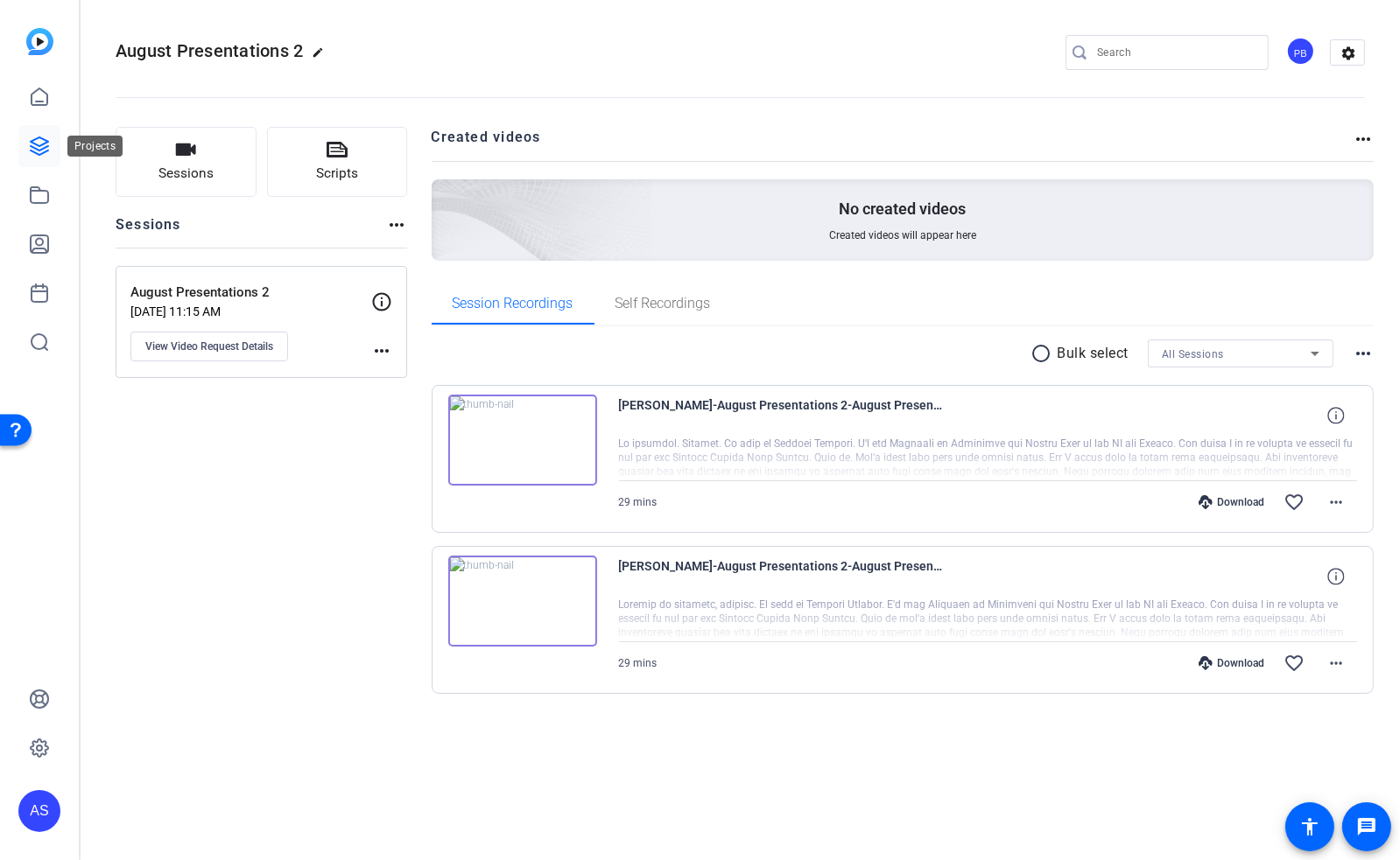
click at [43, 146] on icon at bounding box center [39, 146] width 21 height 21
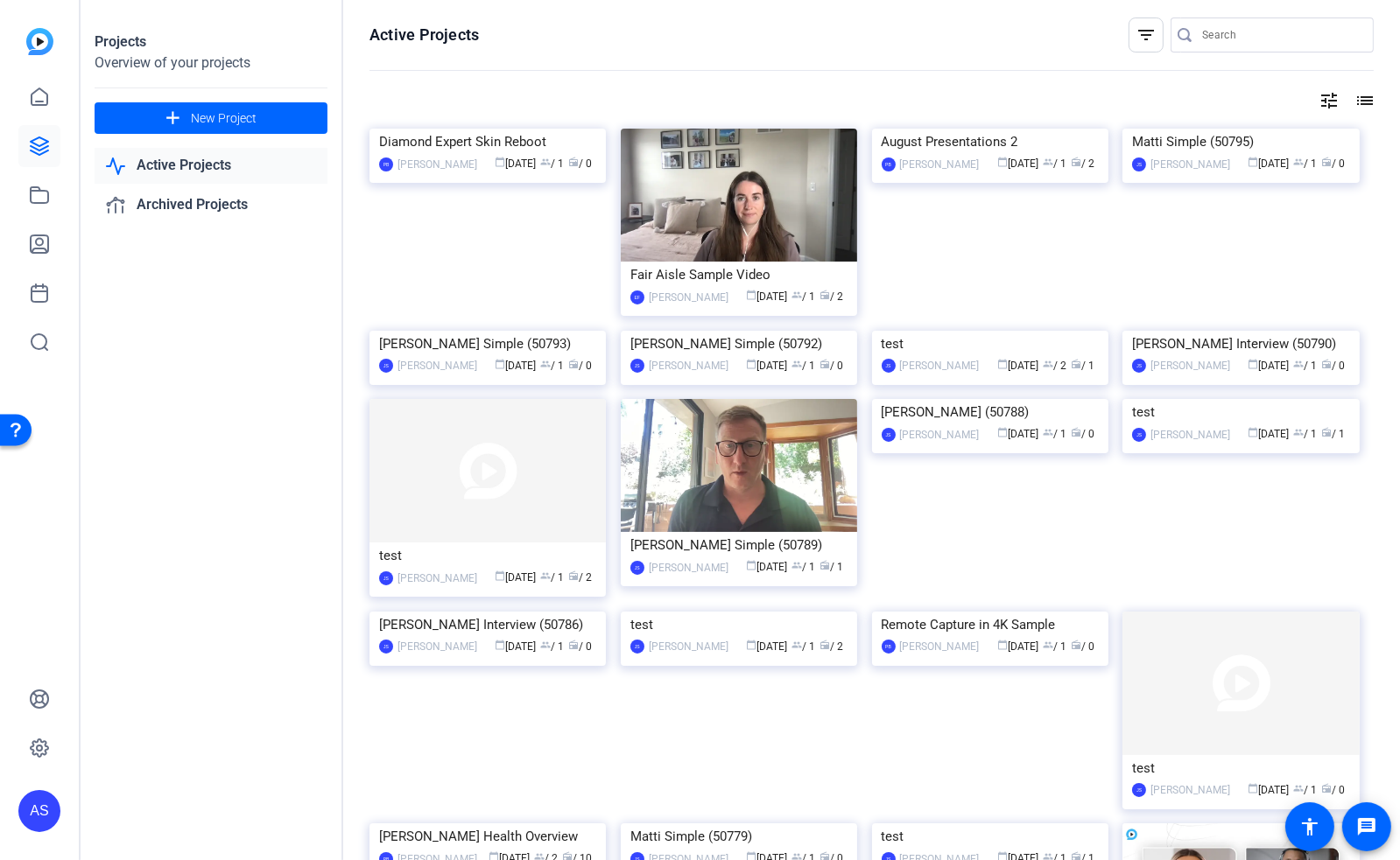
click at [1138, 40] on mat-icon "filter_list" at bounding box center [1145, 35] width 21 height 21
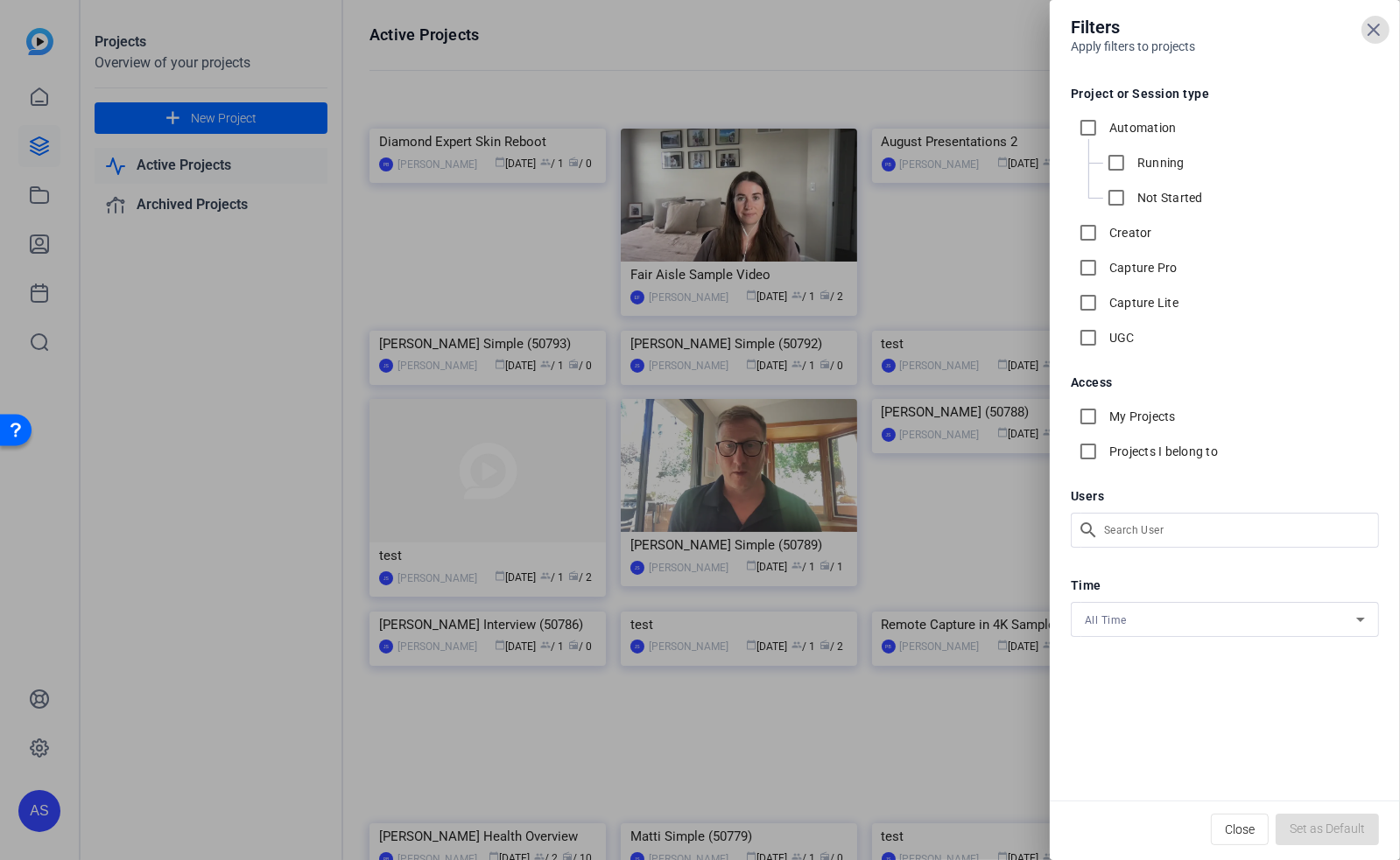
click at [1143, 527] on div "Filters Apply filters to projects Project or Session type Automation Running No…" at bounding box center [700, 430] width 1400 height 860
type input "[PERSON_NAME]"
click at [1355, 577] on input "checkbox" at bounding box center [1353, 583] width 28 height 28
checkbox input "true"
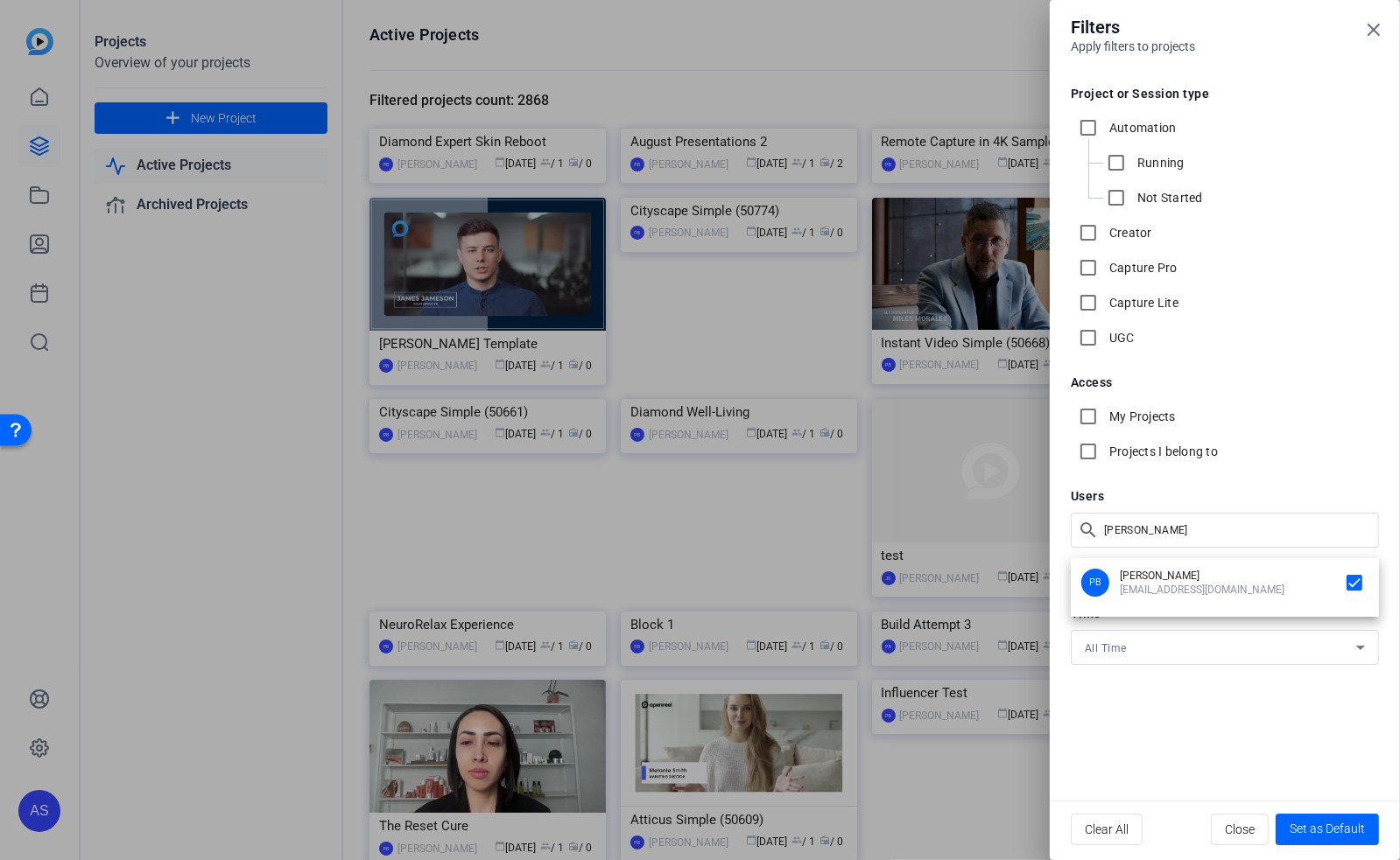
click at [1372, 27] on div at bounding box center [700, 430] width 1400 height 860
click at [1373, 35] on icon at bounding box center [1373, 30] width 21 height 21
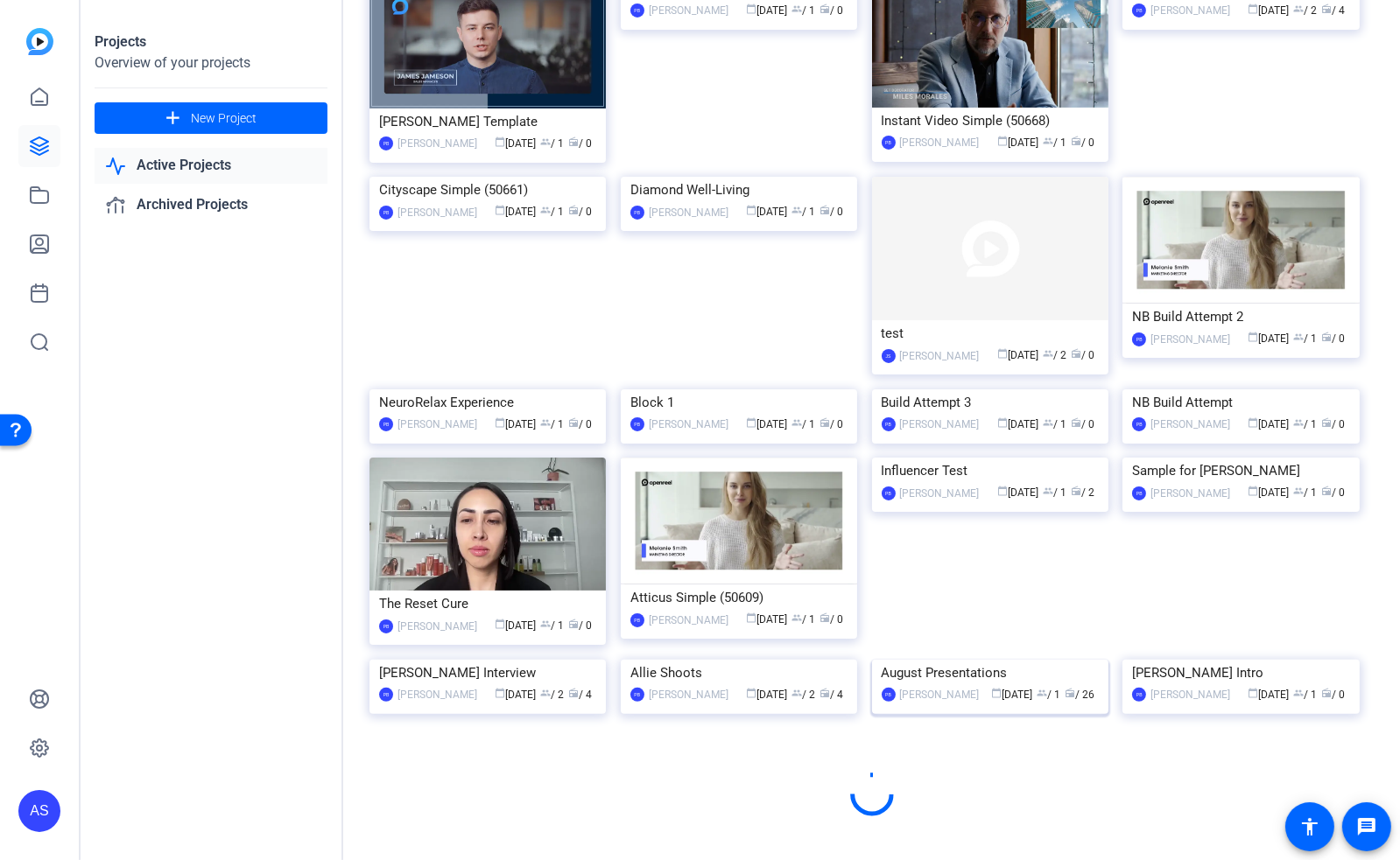
scroll to position [633, 0]
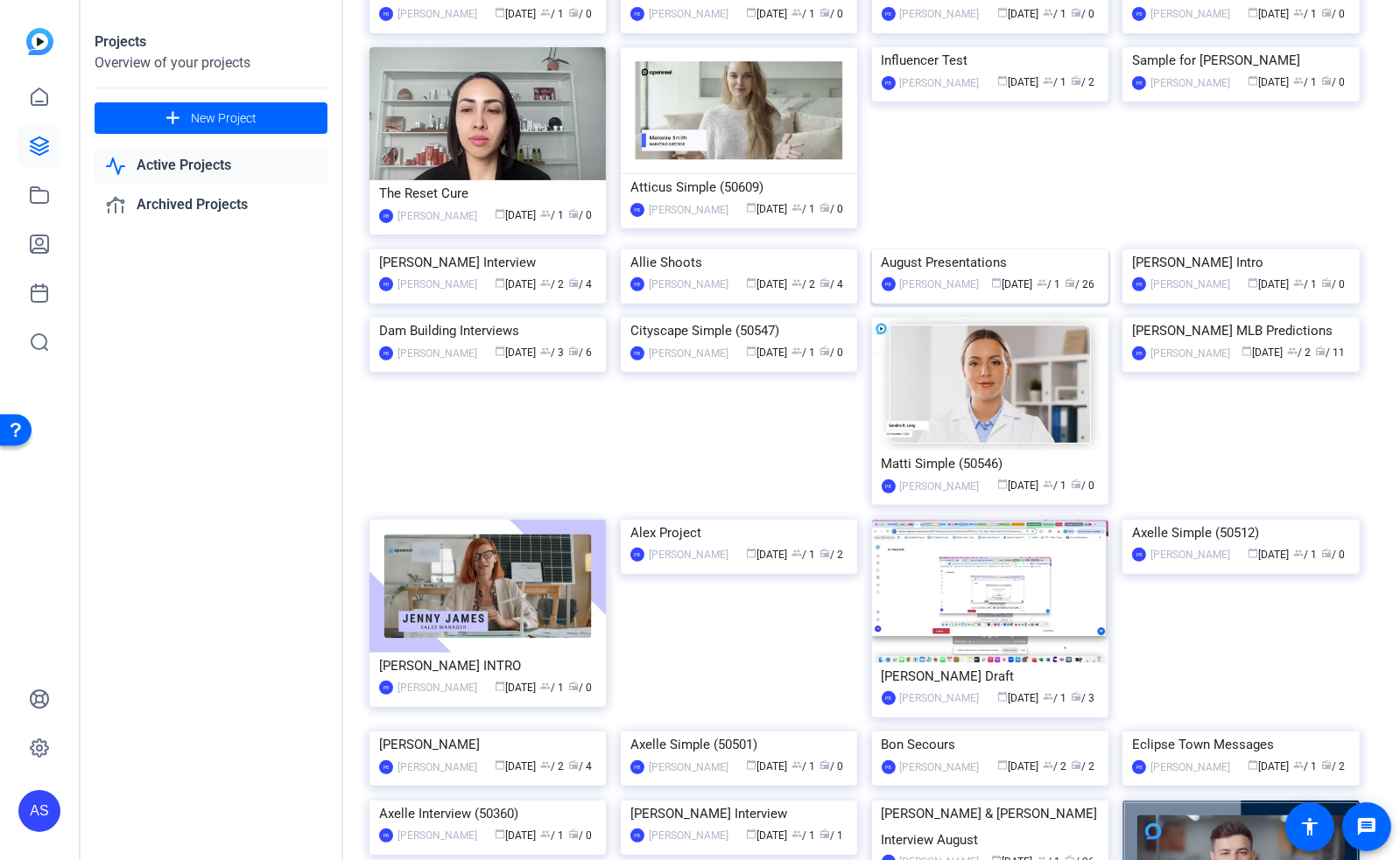
click at [929, 276] on div "August Presentations" at bounding box center [990, 263] width 217 height 27
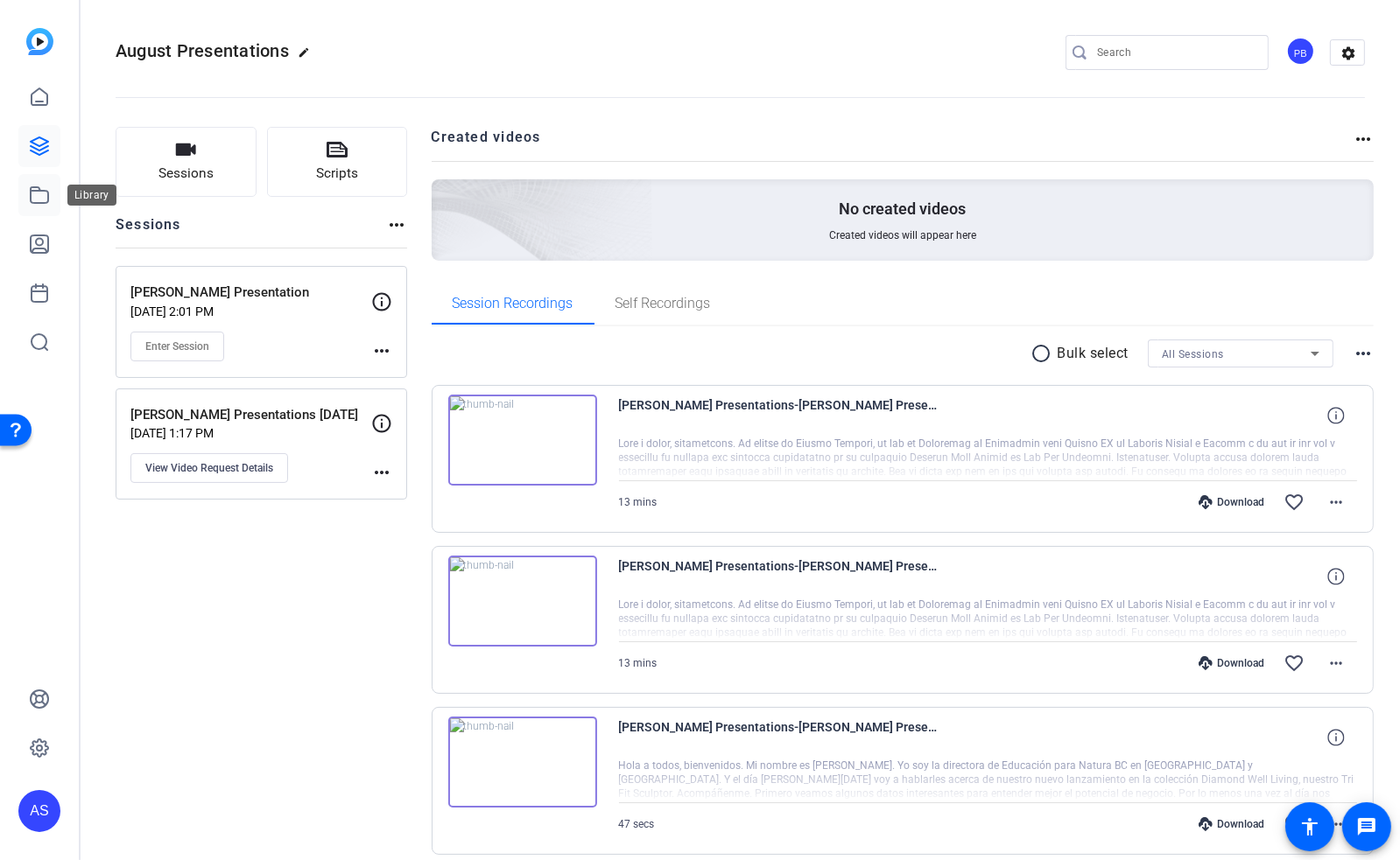
click at [48, 193] on icon at bounding box center [39, 195] width 17 height 16
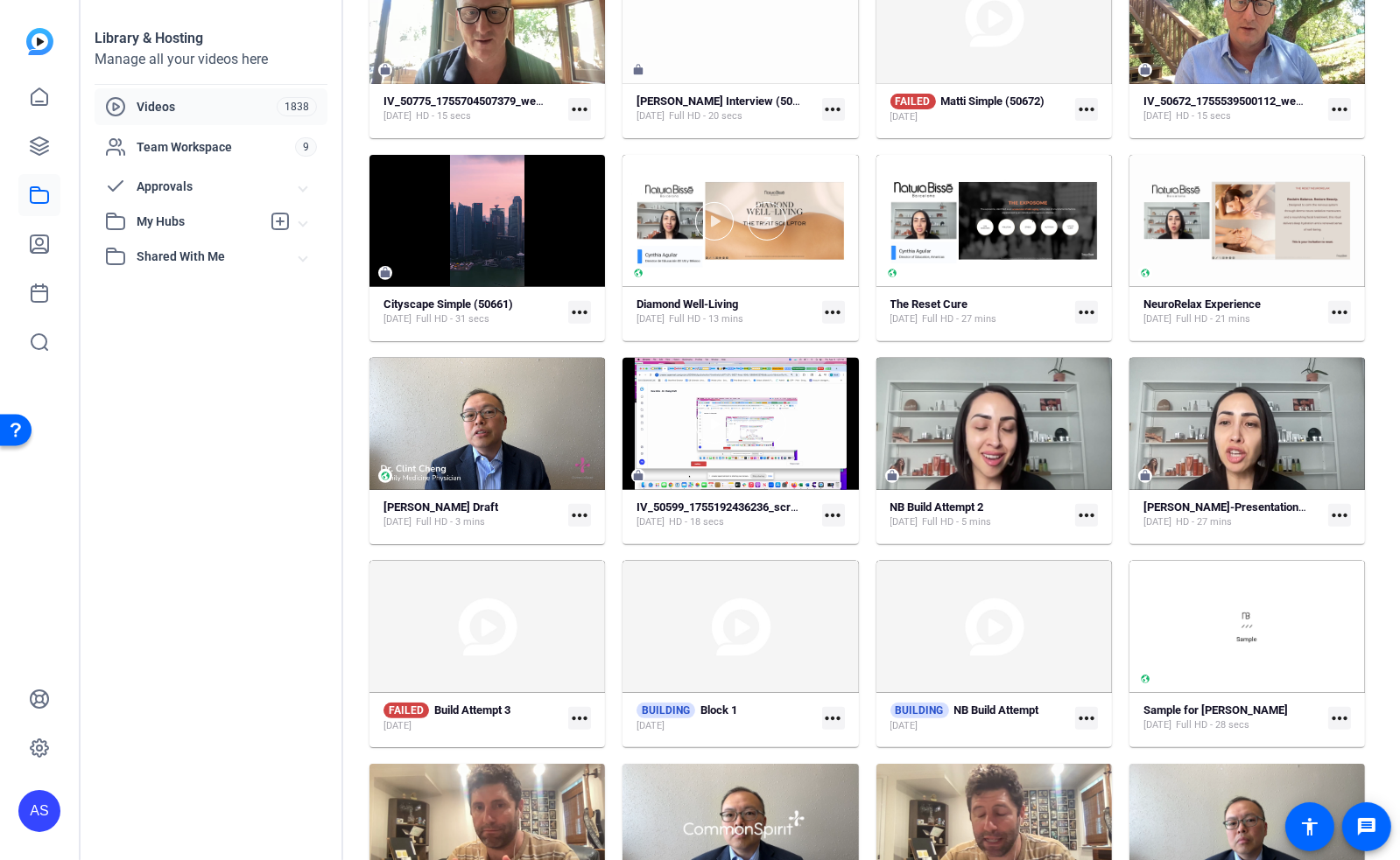
scroll to position [612, 0]
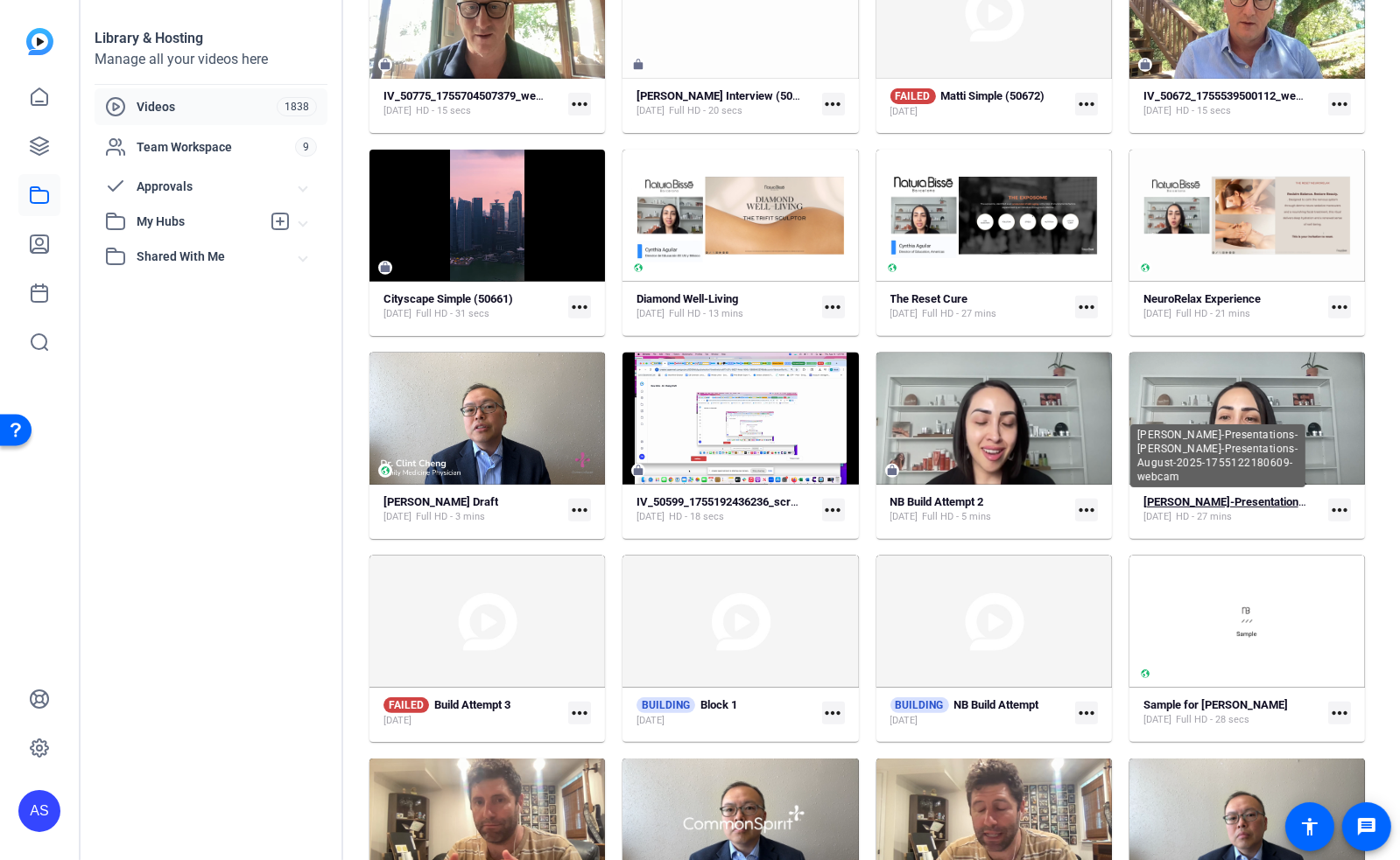
click at [1266, 500] on strong "[PERSON_NAME]-Presentations-[PERSON_NAME]-Presentations-August-2025-17551221806…" at bounding box center [1407, 502] width 527 height 13
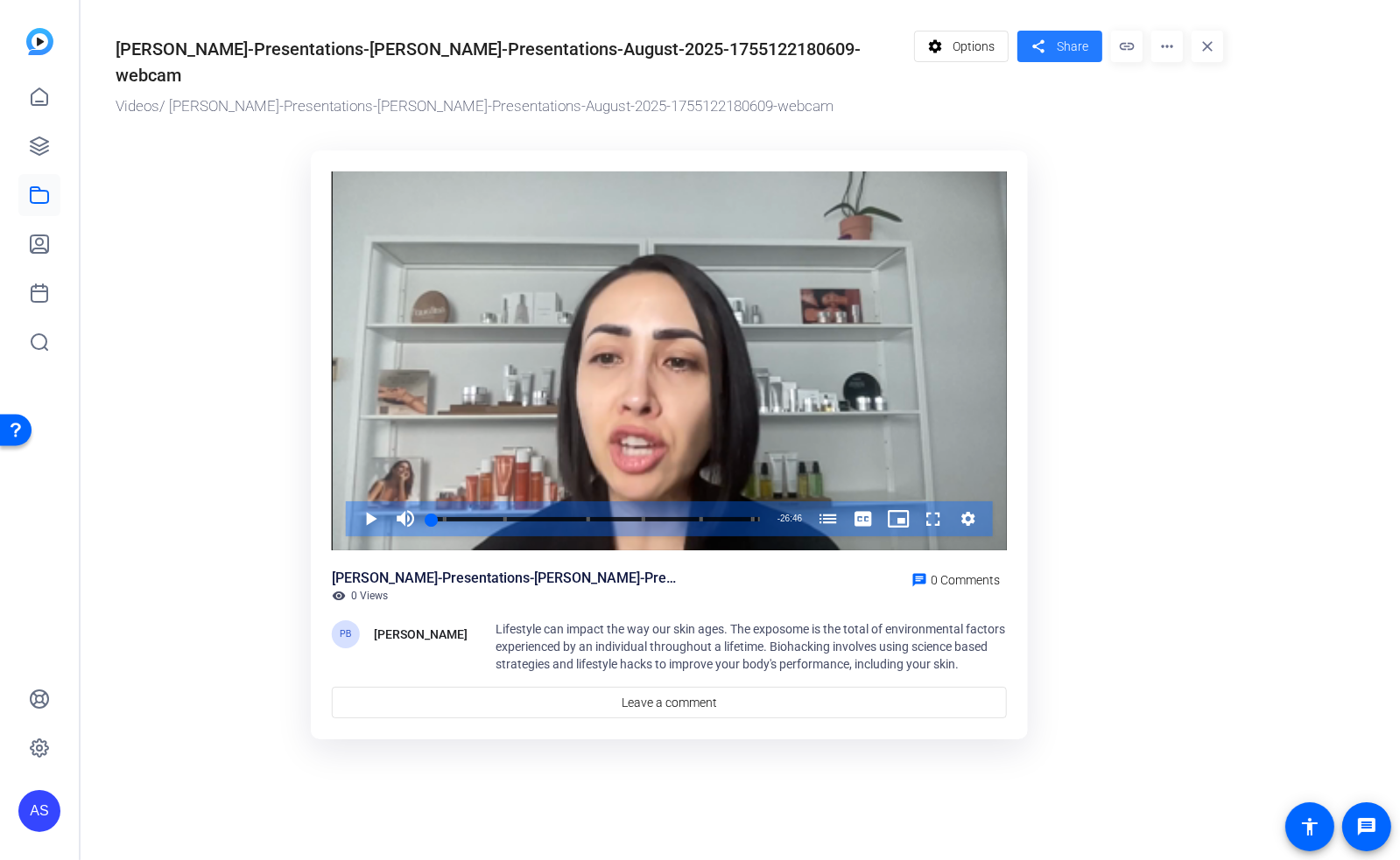
click at [1068, 43] on span "Share" at bounding box center [1072, 46] width 31 height 18
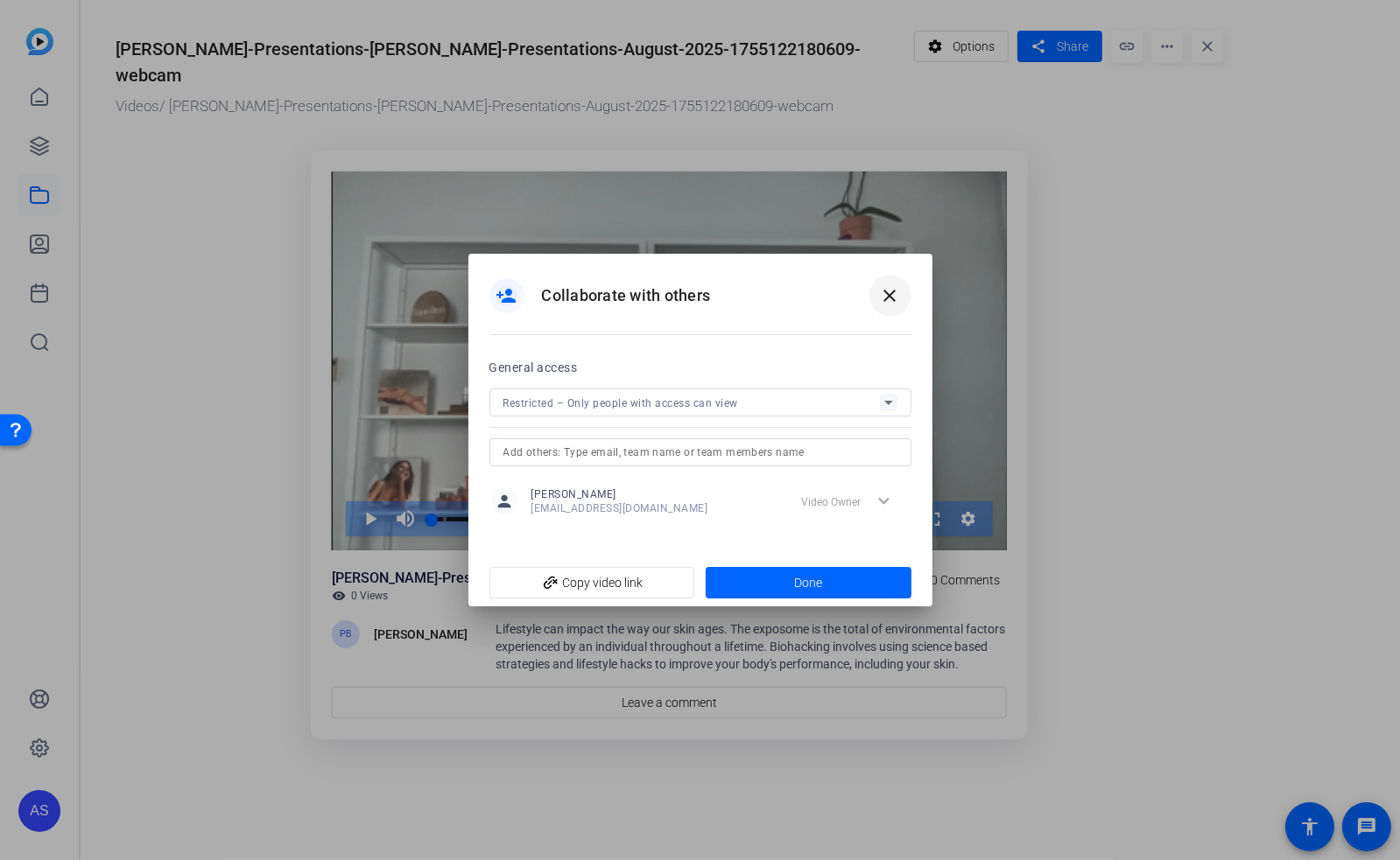
click at [890, 297] on mat-icon "close" at bounding box center [890, 296] width 21 height 21
